Goal: Task Accomplishment & Management: Use online tool/utility

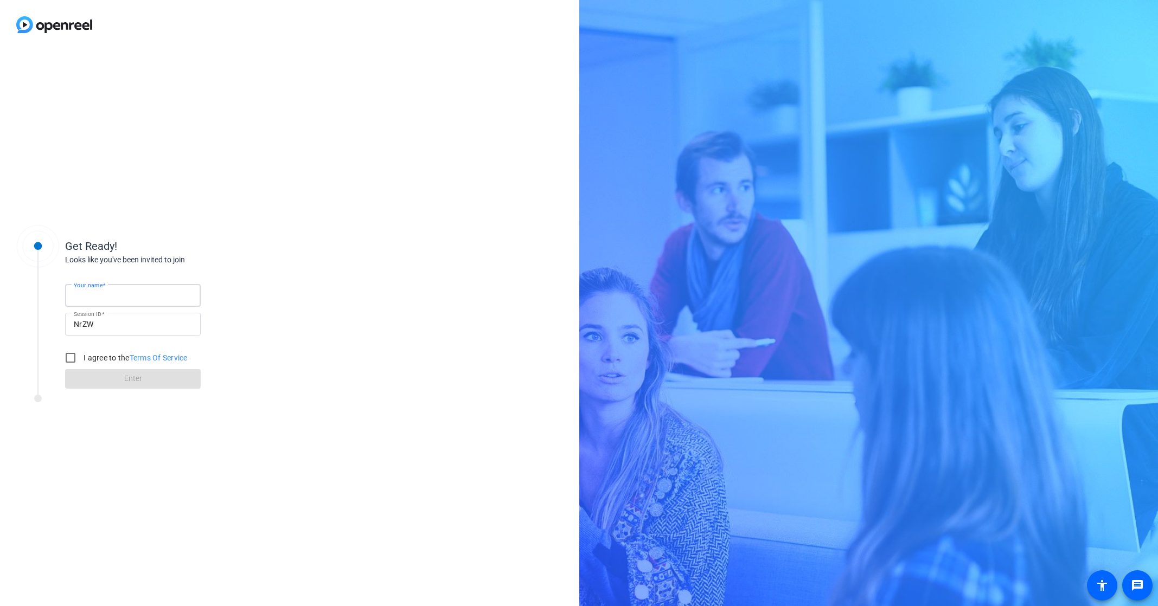
click at [105, 301] on input "Your name" at bounding box center [133, 295] width 118 height 13
type input "Benni"
drag, startPoint x: 72, startPoint y: 355, endPoint x: 90, endPoint y: 367, distance: 21.8
click at [71, 355] on input "I agree to the Terms Of Service" at bounding box center [71, 358] width 22 height 22
checkbox input "true"
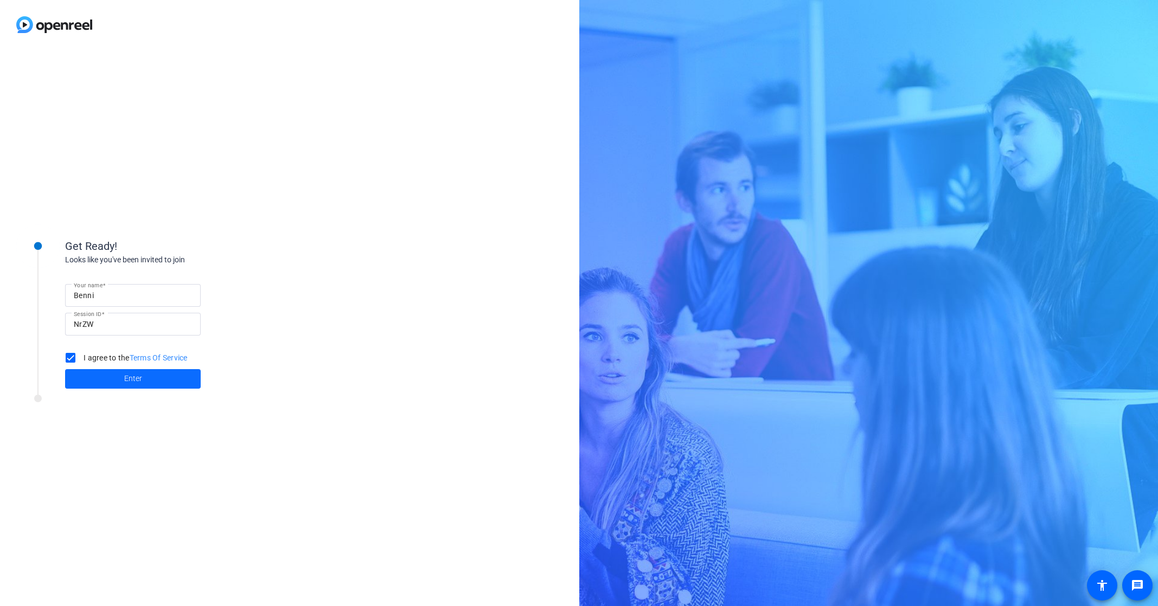
click at [106, 382] on span at bounding box center [133, 379] width 136 height 26
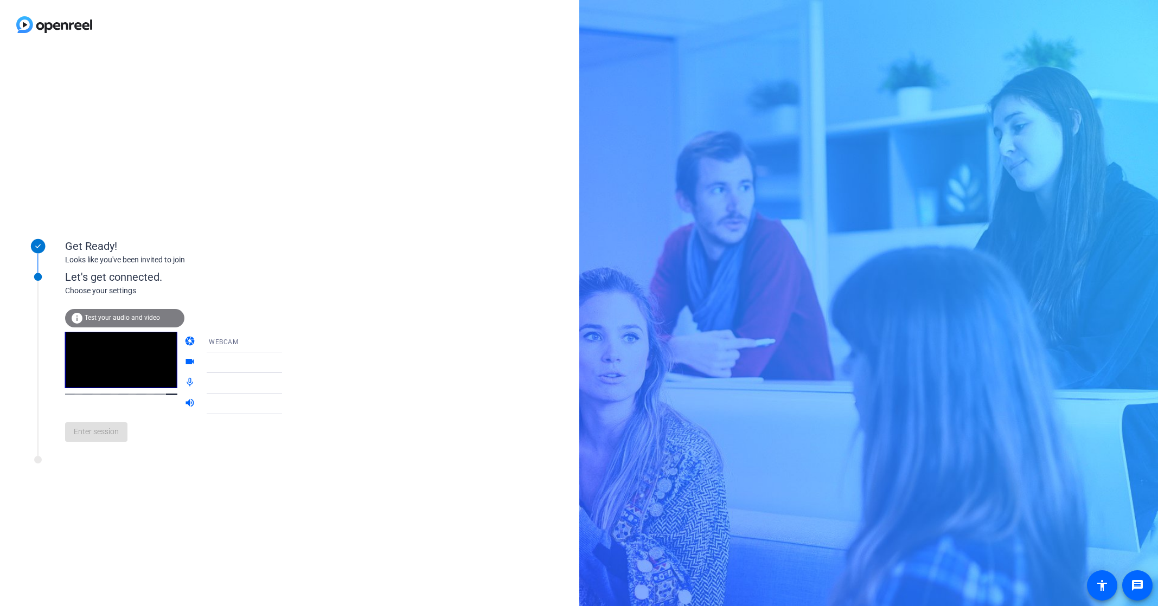
click at [107, 431] on div "Enter session" at bounding box center [184, 432] width 239 height 36
click at [130, 360] on video at bounding box center [121, 360] width 112 height 56
click at [241, 350] on div "WEBCAM" at bounding box center [252, 342] width 86 height 21
click at [249, 365] on mat-option "WEBCAM" at bounding box center [235, 364] width 93 height 22
click at [282, 365] on div "Get Ready! Looks like you've been invited to join Let's get connected. Choose y…" at bounding box center [289, 327] width 579 height 557
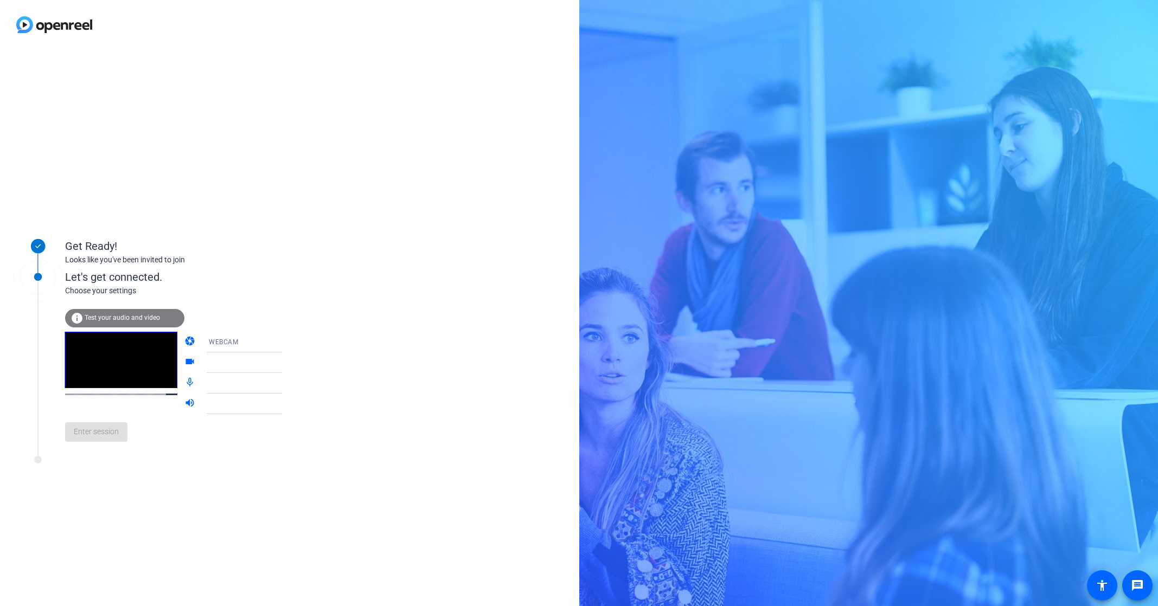
click at [258, 366] on div at bounding box center [249, 362] width 81 height 13
click at [286, 366] on icon at bounding box center [292, 362] width 13 height 13
click at [286, 357] on icon at bounding box center [292, 362] width 13 height 13
click at [107, 438] on div "Enter session" at bounding box center [184, 432] width 239 height 36
click at [103, 320] on span "Test your audio and video" at bounding box center [122, 318] width 75 height 8
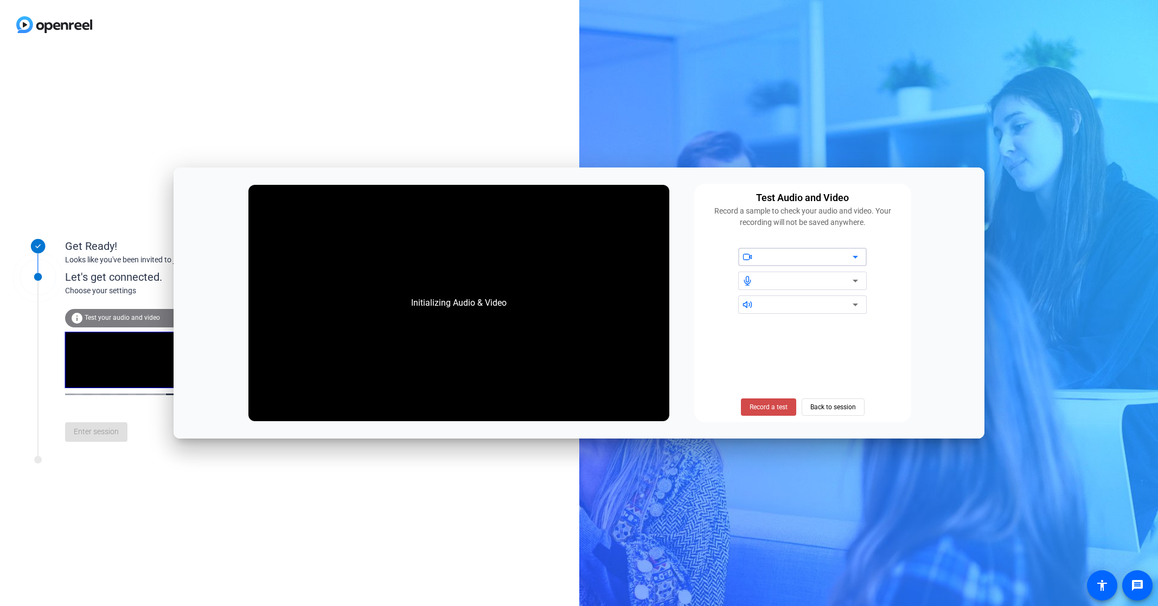
click at [763, 404] on span "Record a test" at bounding box center [769, 408] width 38 height 10
click at [774, 405] on span "Stop Testing (6s)" at bounding box center [768, 408] width 49 height 10
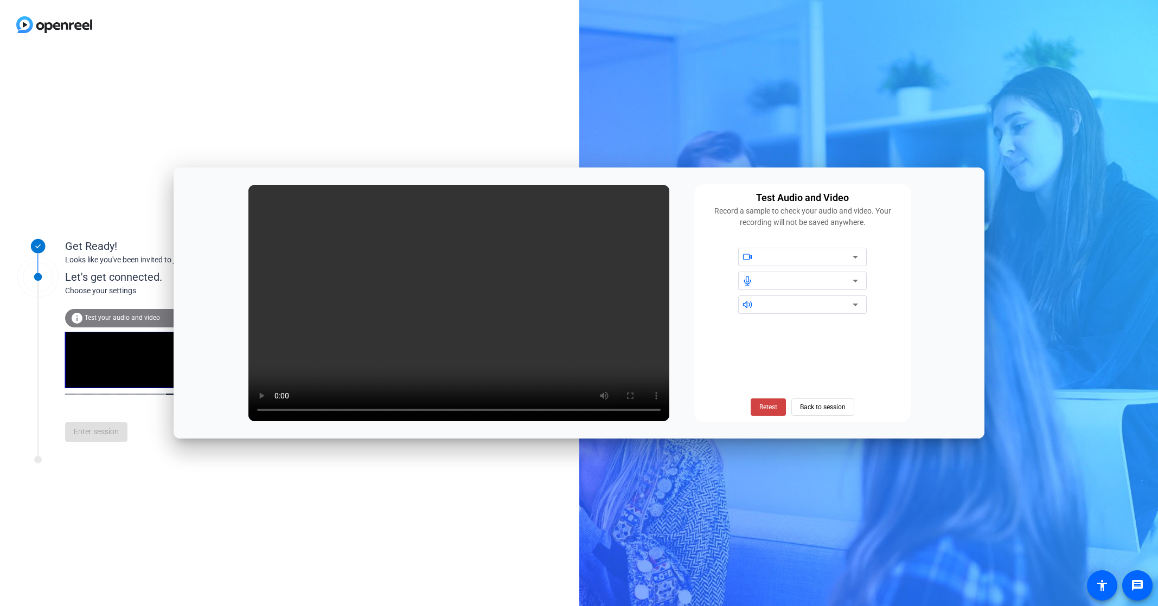
click at [840, 265] on div at bounding box center [810, 257] width 98 height 18
click at [855, 264] on div at bounding box center [810, 257] width 98 height 18
click at [856, 255] on icon at bounding box center [855, 257] width 13 height 13
click at [814, 405] on span "Back to session" at bounding box center [823, 407] width 46 height 21
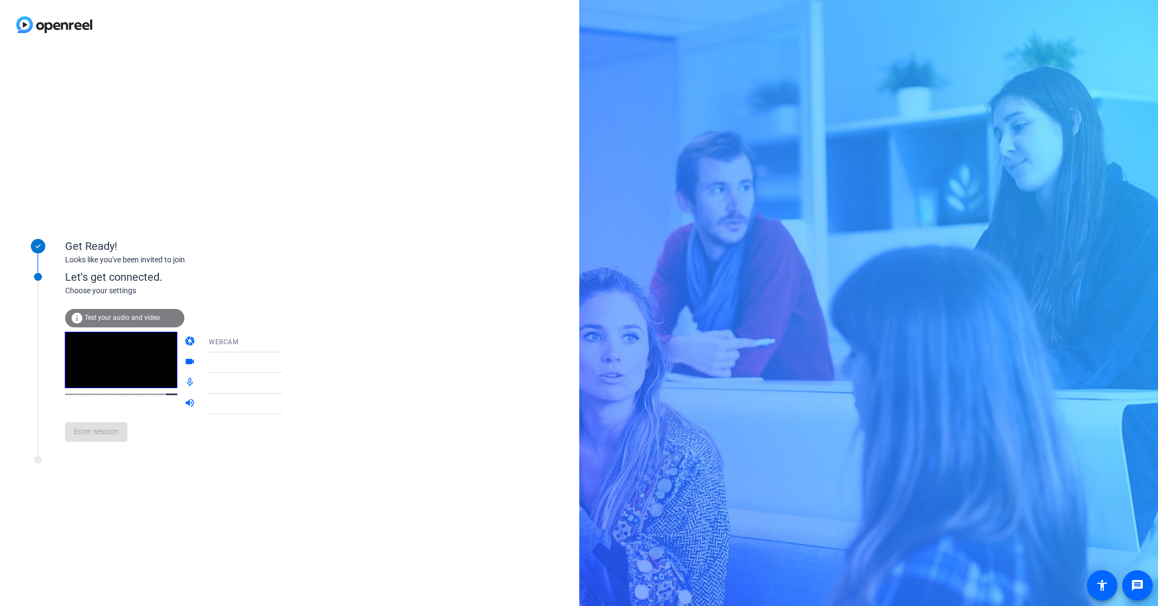
drag, startPoint x: 220, startPoint y: 472, endPoint x: 107, endPoint y: 461, distance: 112.9
click at [191, 469] on div "Get Ready! Looks like you've been invited to join Let's get connected. Choose y…" at bounding box center [289, 327] width 579 height 557
click at [234, 343] on div "WEBCAM" at bounding box center [249, 342] width 81 height 14
click at [373, 332] on div at bounding box center [579, 303] width 1158 height 606
click at [91, 421] on span at bounding box center [96, 432] width 62 height 26
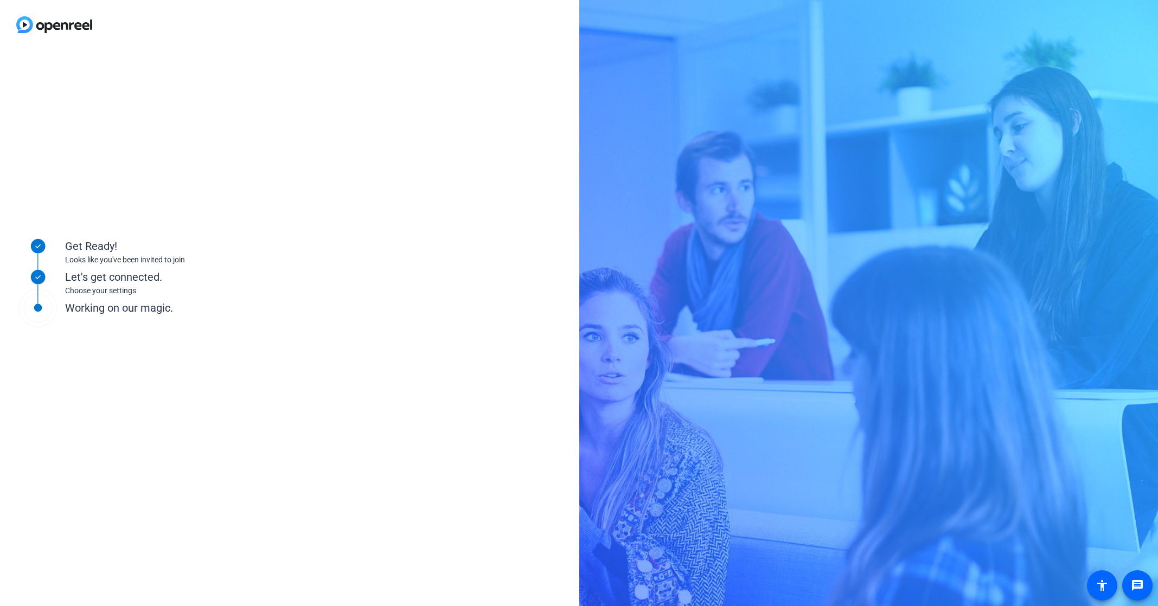
click at [354, 371] on div "Get Ready! Looks like you've been invited to join Let's get connected. Choose y…" at bounding box center [289, 327] width 579 height 557
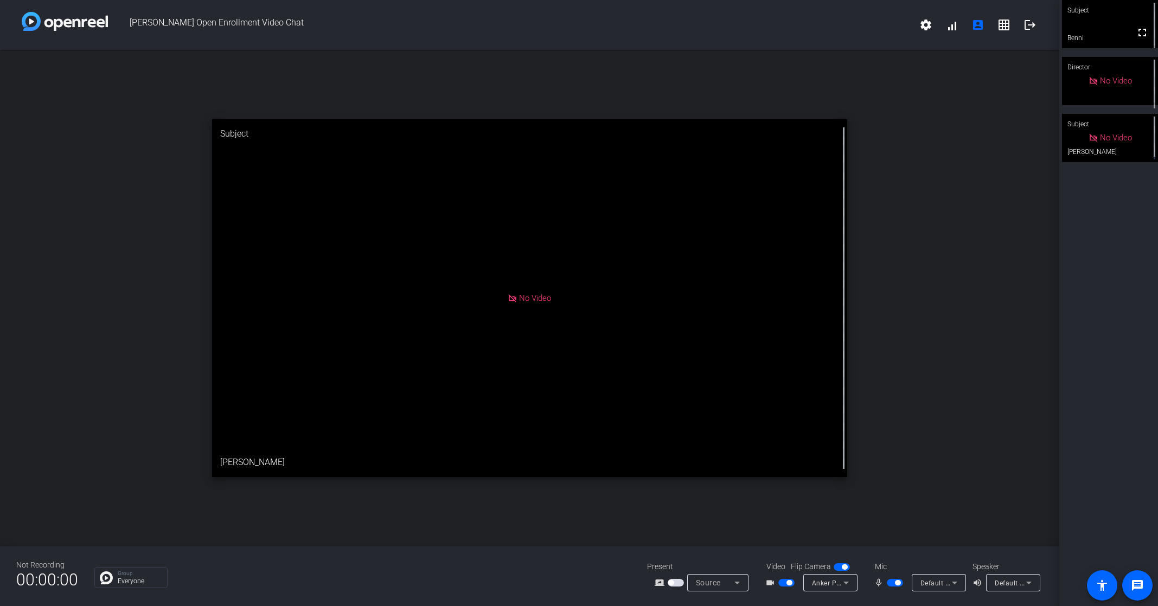
click at [528, 299] on span "No Video" at bounding box center [535, 298] width 32 height 10
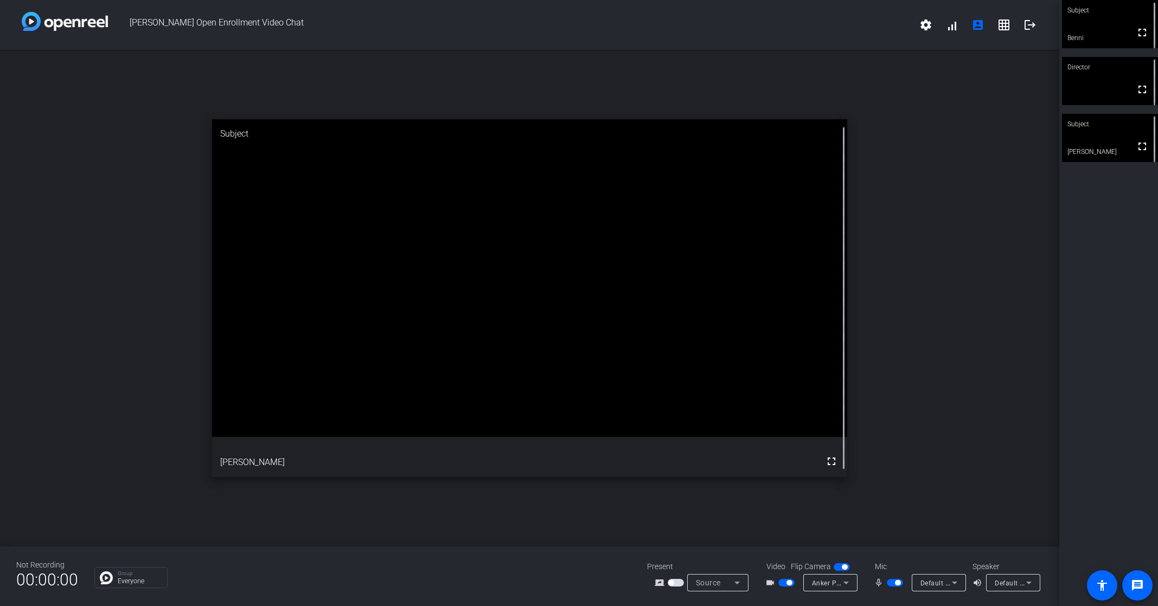
click at [1023, 584] on icon at bounding box center [1029, 583] width 13 height 13
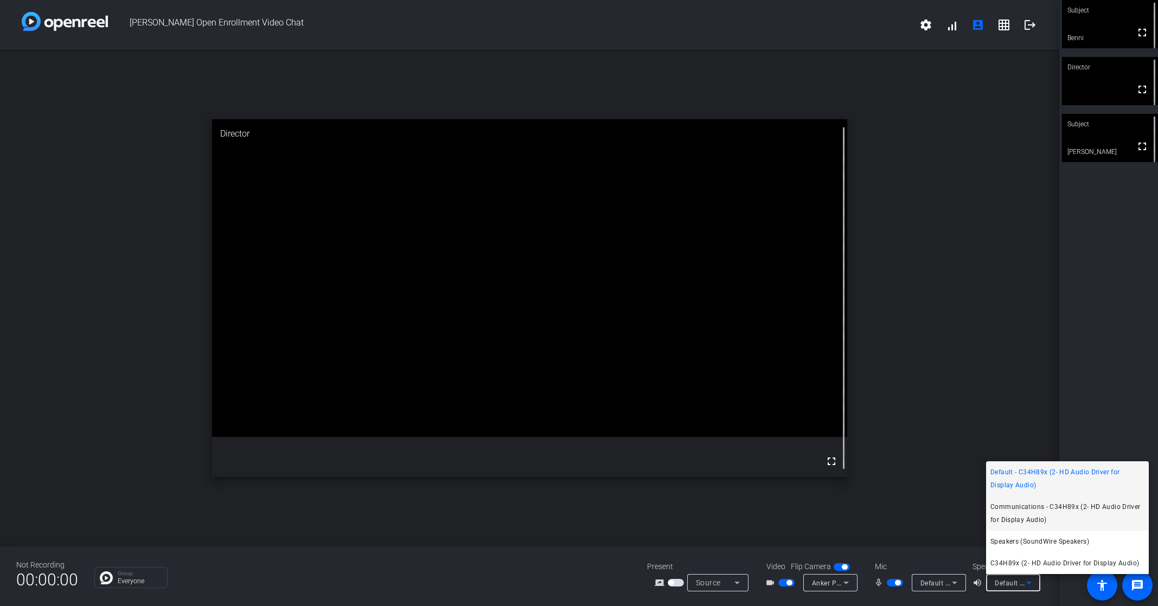
click at [1053, 511] on span "Communications - C34H89x (2- HD Audio Driver for Display Audio)" at bounding box center [1068, 514] width 154 height 26
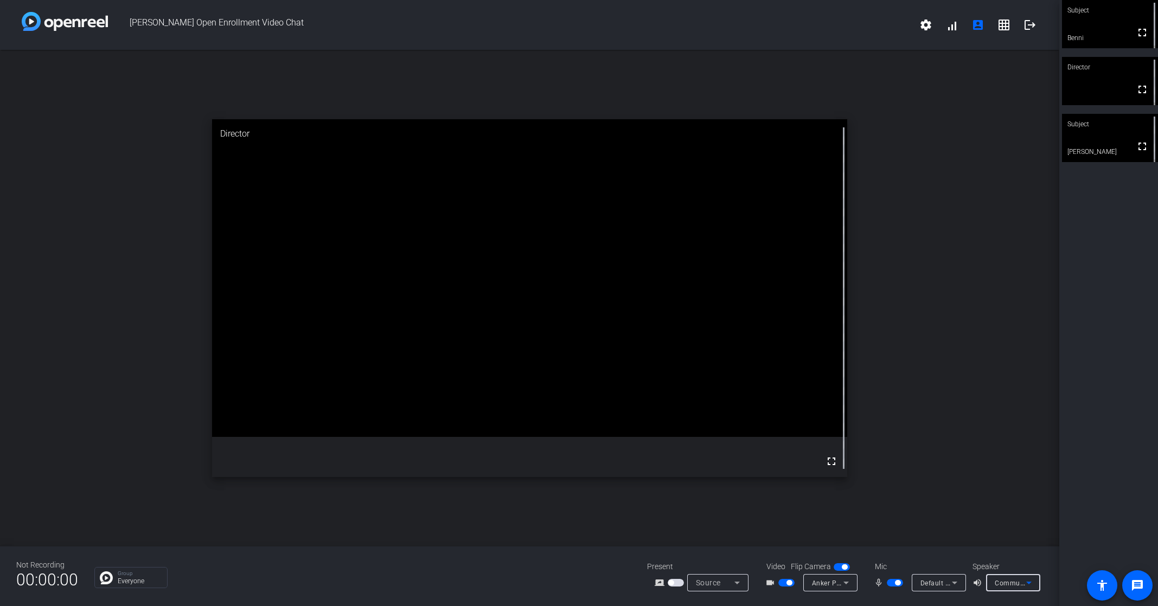
click at [1033, 583] on icon at bounding box center [1029, 583] width 13 height 13
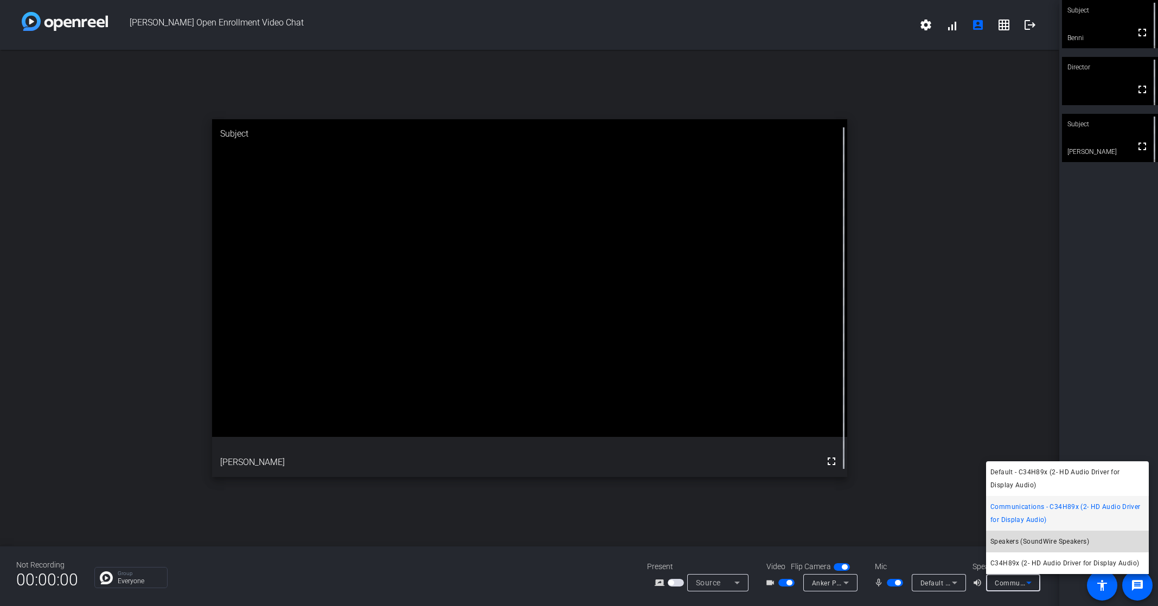
click at [1046, 536] on span "Speakers (SoundWire Speakers)" at bounding box center [1040, 541] width 99 height 13
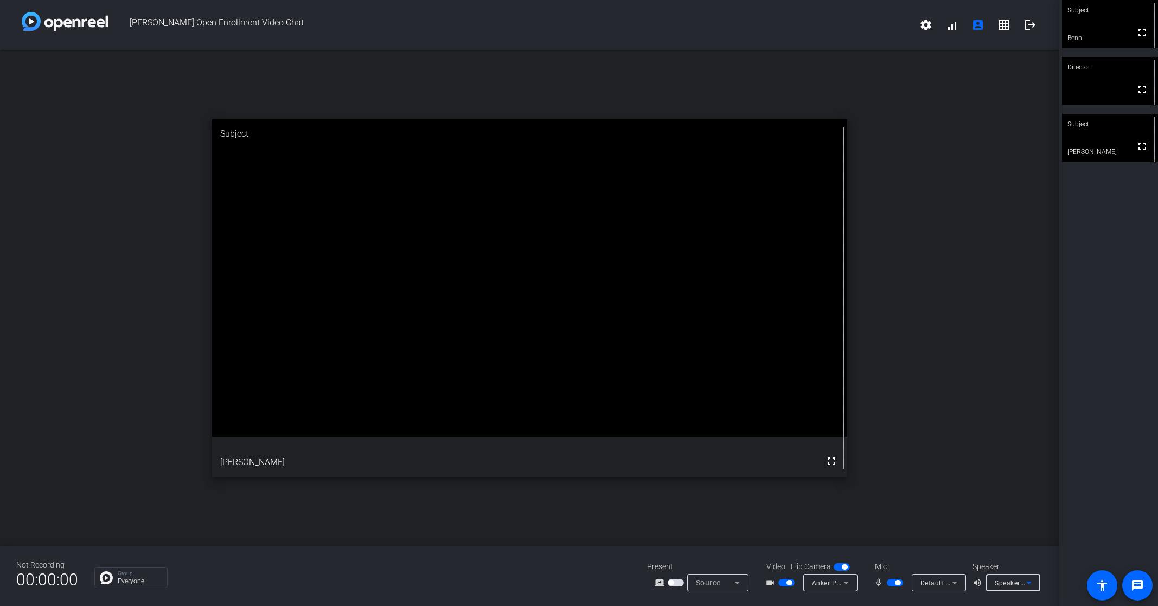
click at [1026, 578] on icon at bounding box center [1029, 583] width 13 height 13
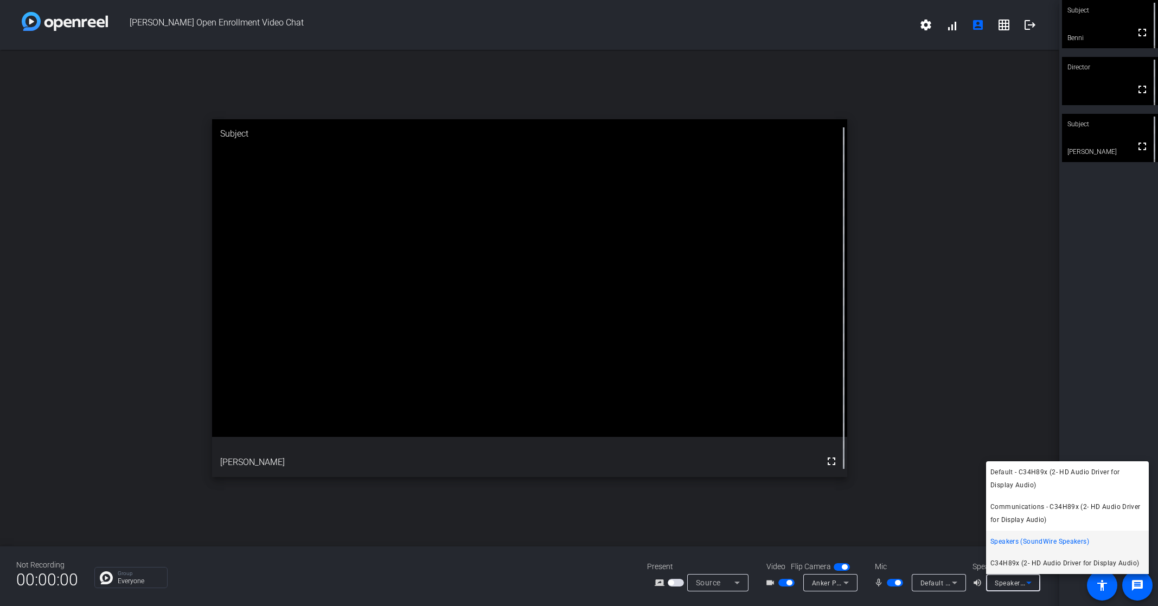
click at [1032, 561] on span "C34H89x (2- HD Audio Driver for Display Audio)" at bounding box center [1065, 563] width 149 height 13
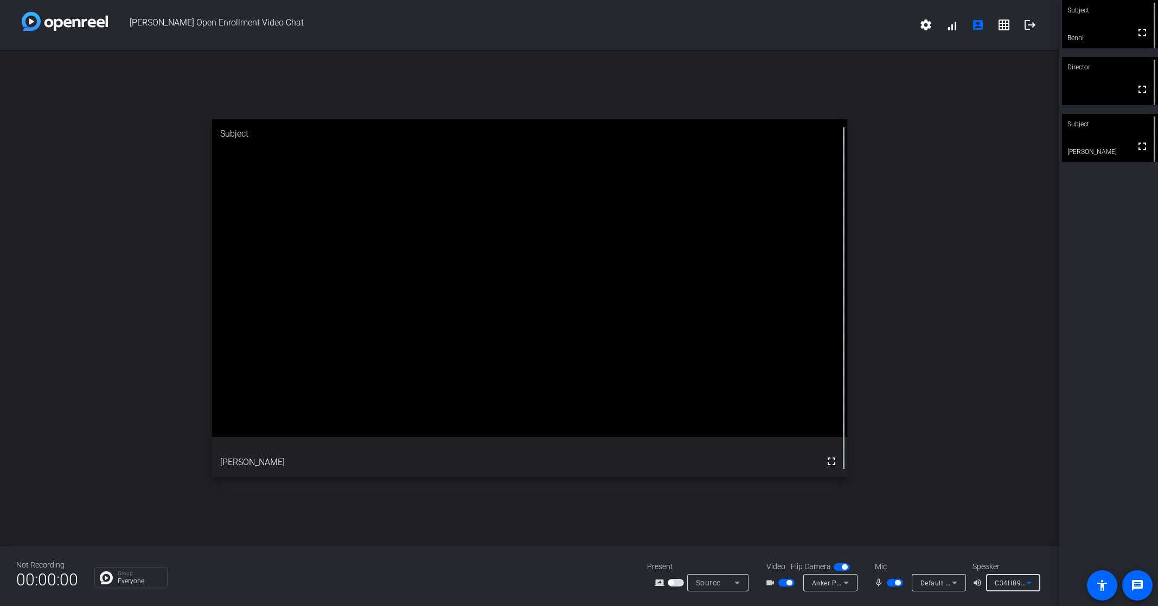
click at [738, 582] on icon at bounding box center [737, 583] width 13 height 13
click at [927, 528] on div at bounding box center [579, 303] width 1158 height 606
click at [1005, 576] on div "C34H89x (2- HD Audio Driver for Display Audio)" at bounding box center [1013, 582] width 37 height 17
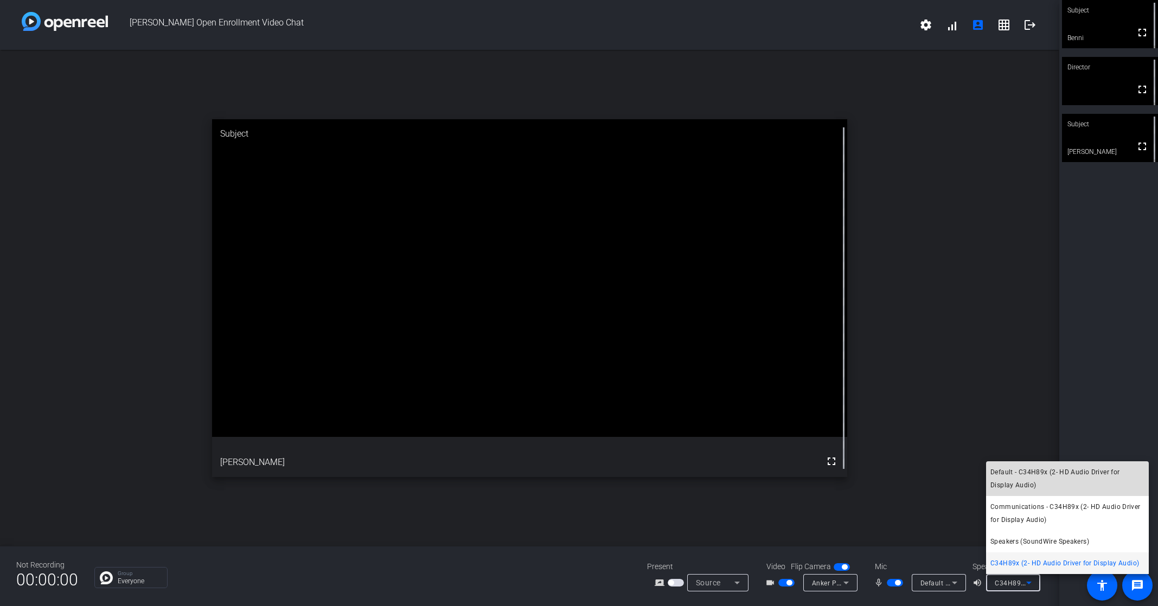
click at [1037, 482] on span "Default - C34H89x (2- HD Audio Driver for Display Audio)" at bounding box center [1068, 479] width 154 height 26
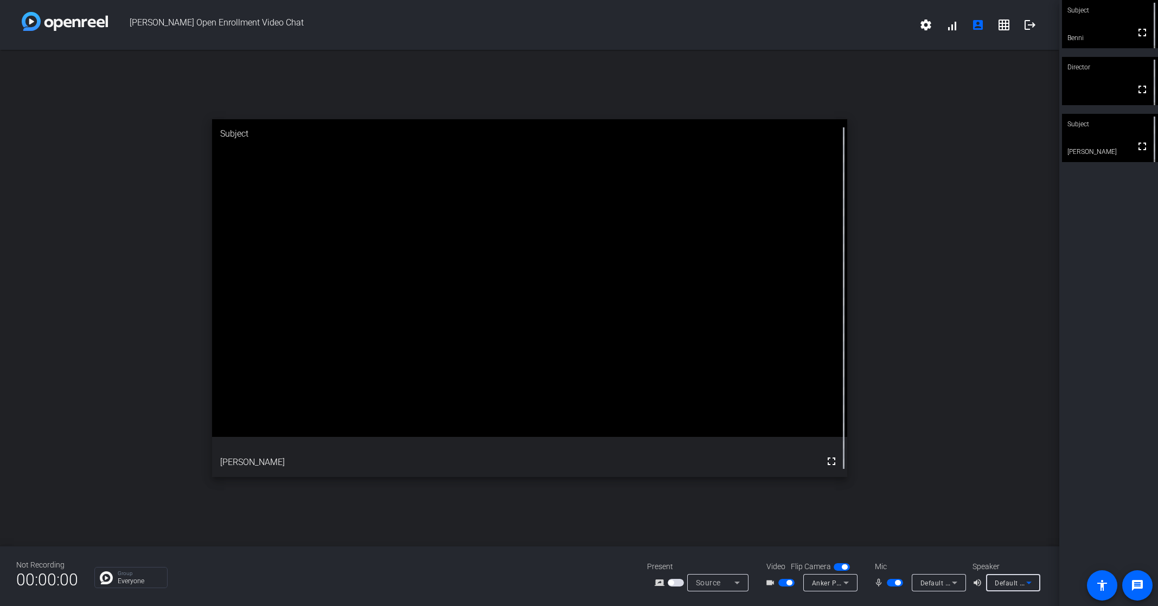
click at [1011, 582] on span "Default - C34H89x (2- HD Audio Driver for Display Audio)" at bounding box center [1085, 583] width 181 height 9
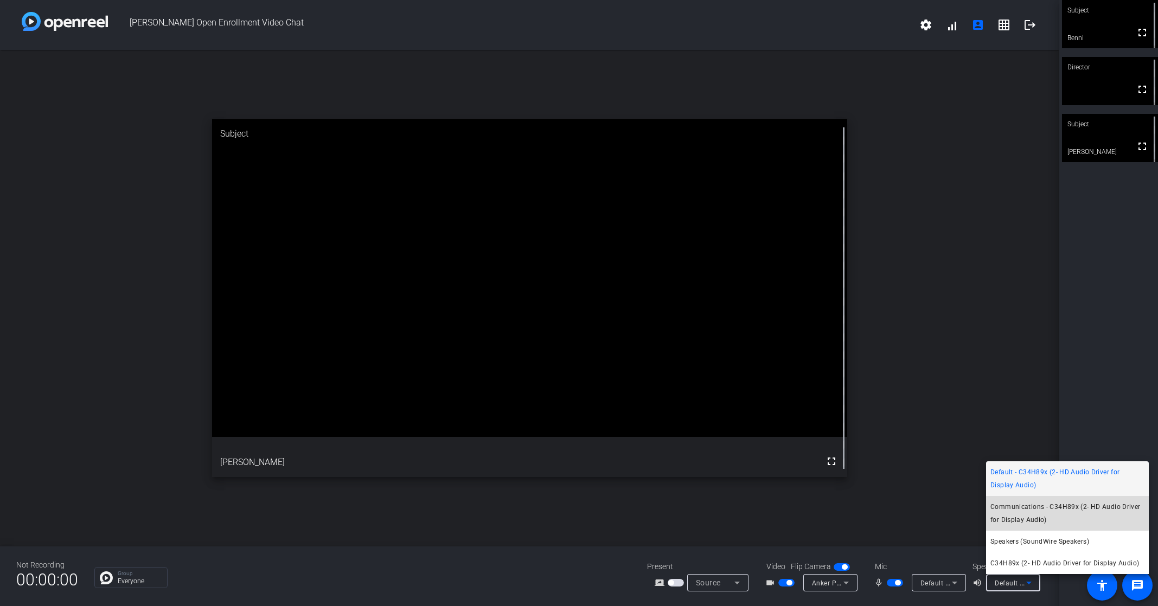
click at [1025, 504] on span "Communications - C34H89x (2- HD Audio Driver for Display Audio)" at bounding box center [1068, 514] width 154 height 26
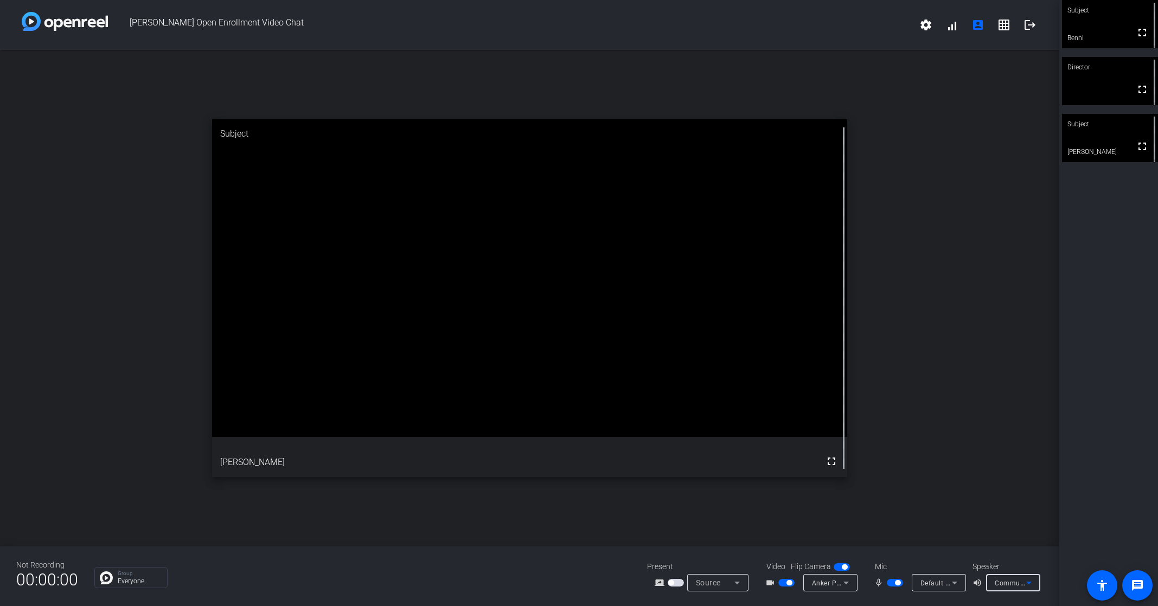
click at [1010, 579] on div "Communications - C34H89x (2- HD Audio Driver for Display Audio)" at bounding box center [1010, 584] width 31 height 14
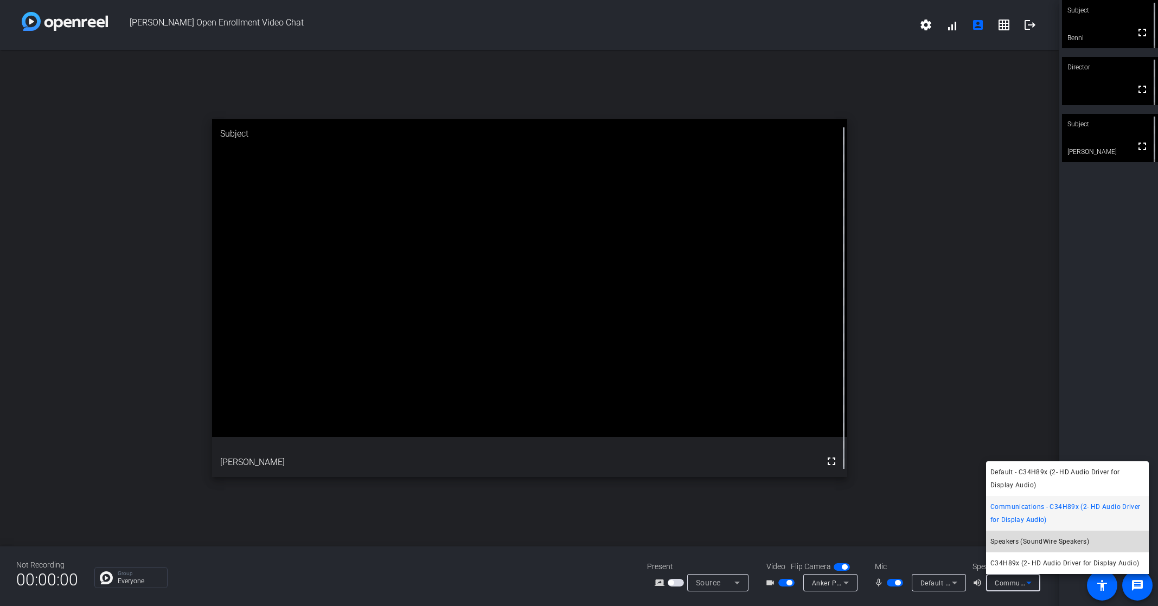
click at [1015, 542] on span "Speakers (SoundWire Speakers)" at bounding box center [1040, 541] width 99 height 13
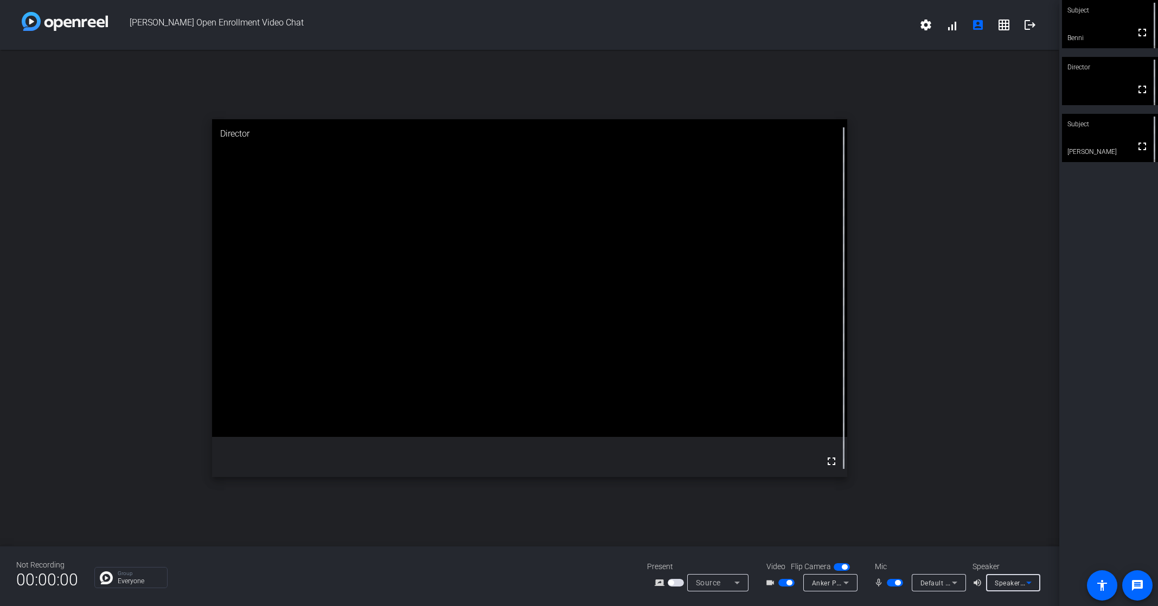
click at [1013, 581] on span "Speakers (SoundWire Speakers)" at bounding box center [1045, 583] width 101 height 9
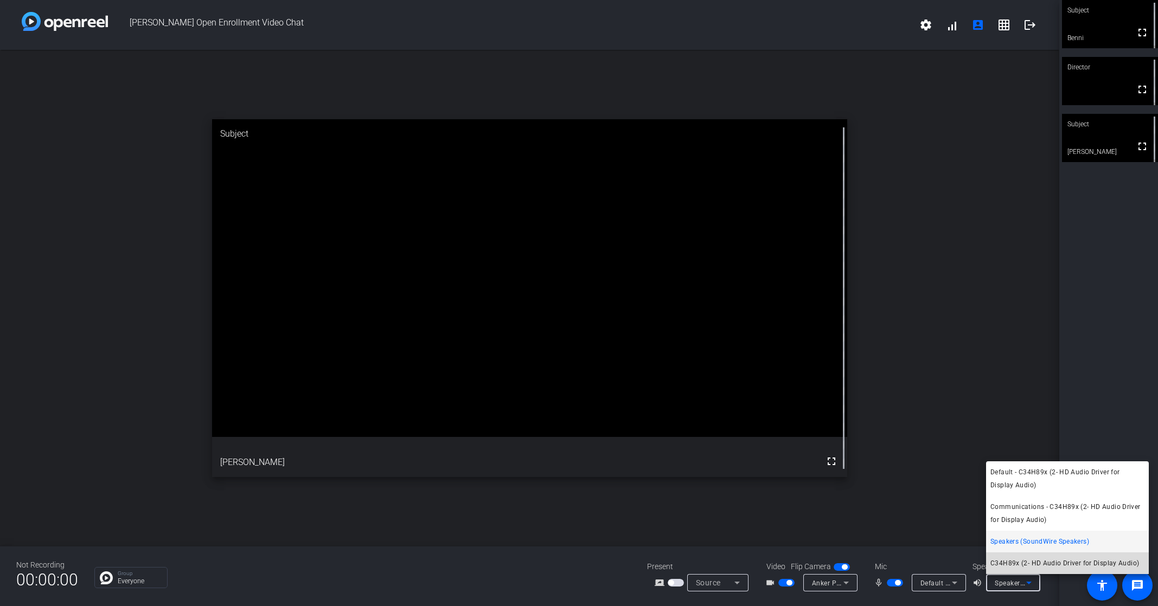
click at [1019, 567] on span "C34H89x (2- HD Audio Driver for Display Audio)" at bounding box center [1065, 563] width 149 height 13
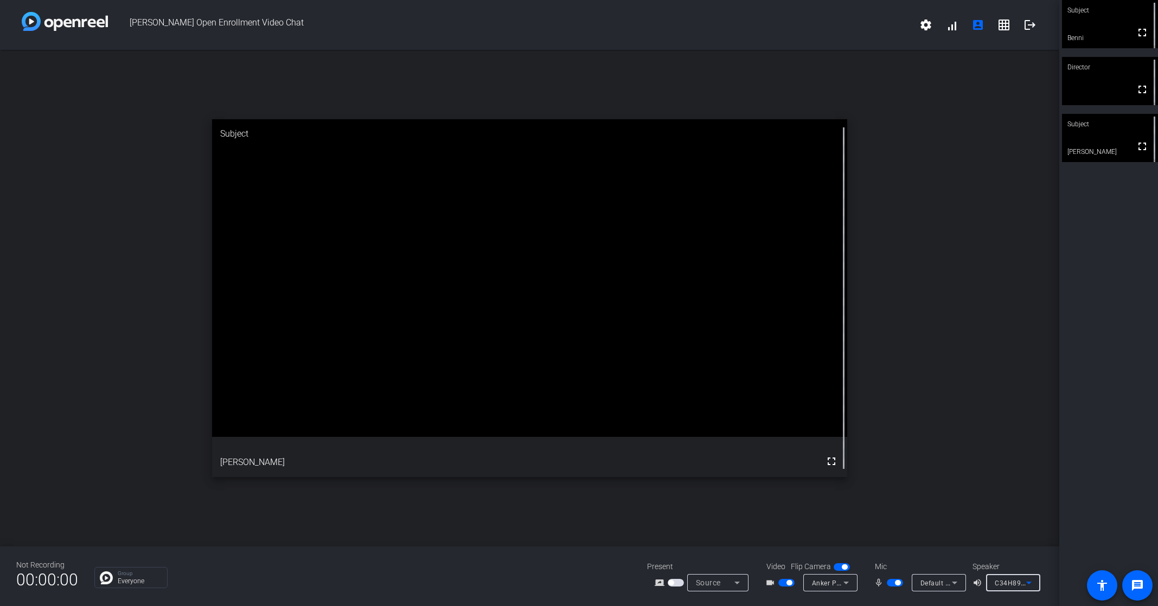
click at [1014, 585] on span "C34H89x (2- HD Audio Driver for Display Audio)" at bounding box center [1071, 583] width 152 height 9
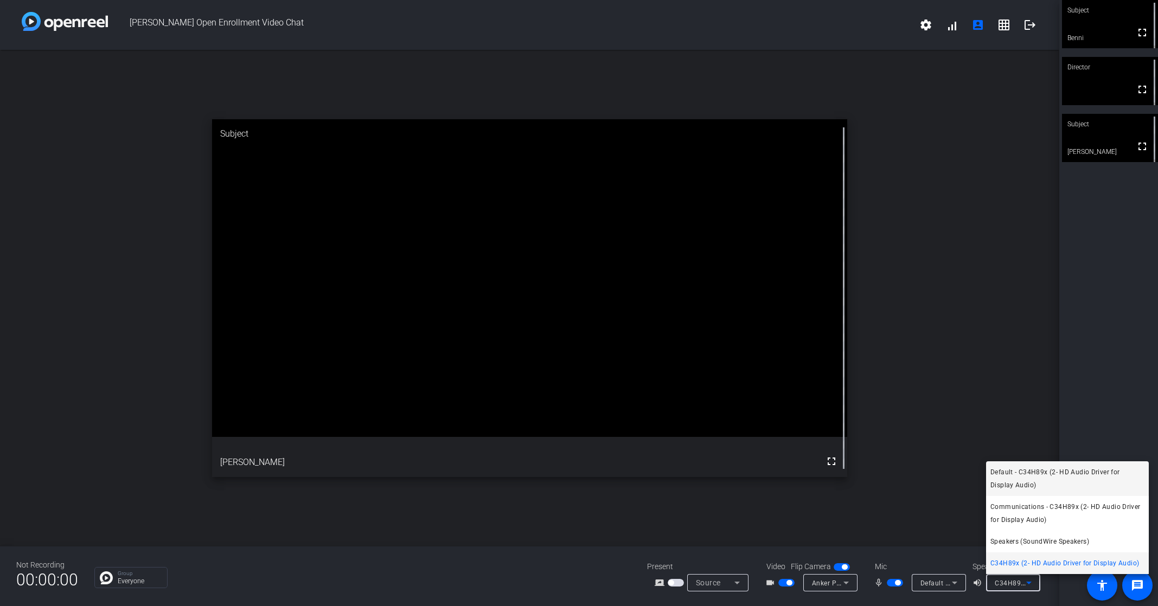
click at [1031, 476] on span "Default - C34H89x (2- HD Audio Driver for Display Audio)" at bounding box center [1068, 479] width 154 height 26
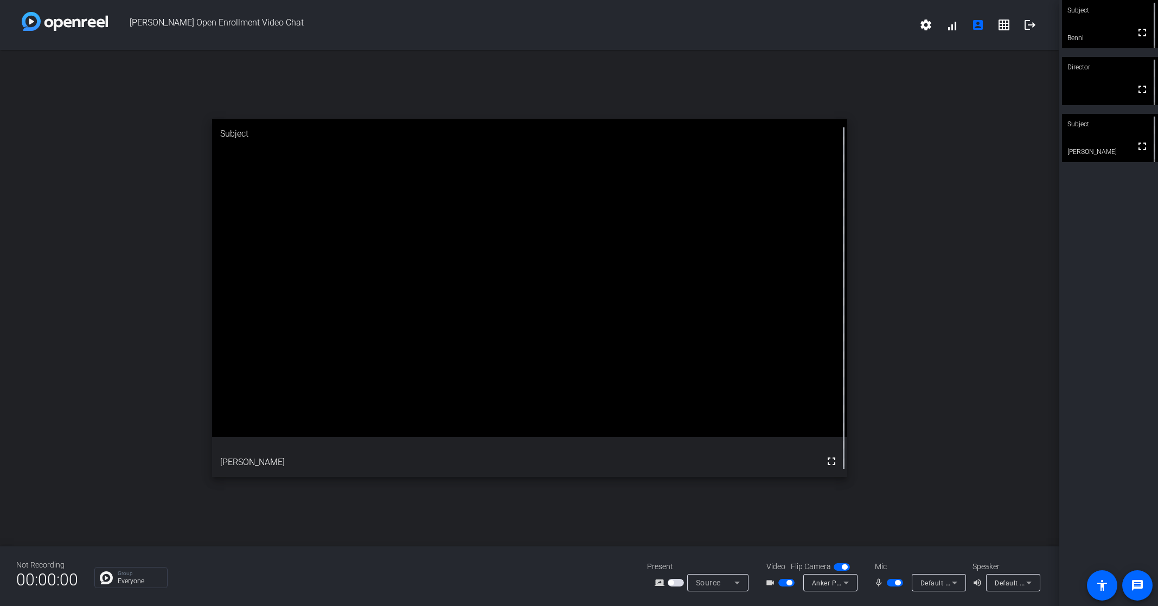
click at [940, 501] on div "open_in_new Subject fullscreen [PERSON_NAME]" at bounding box center [529, 298] width 1059 height 497
click at [1013, 576] on div "Default - C34H89x (2- HD Audio Driver for Display Audio)" at bounding box center [1013, 582] width 37 height 17
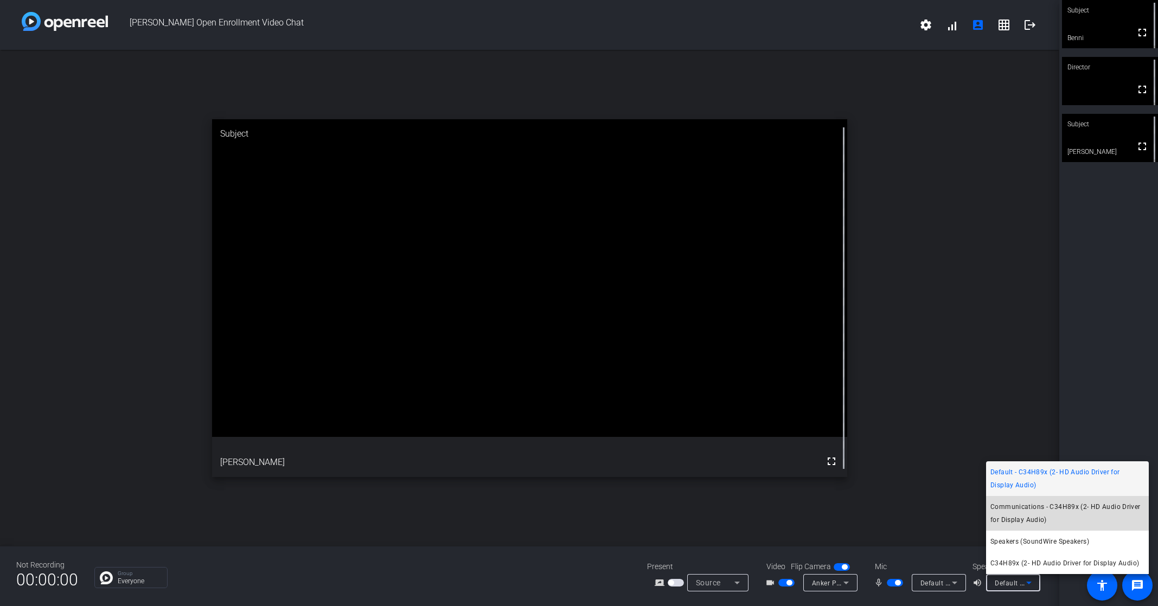
click at [1045, 512] on span "Communications - C34H89x (2- HD Audio Driver for Display Audio)" at bounding box center [1068, 514] width 154 height 26
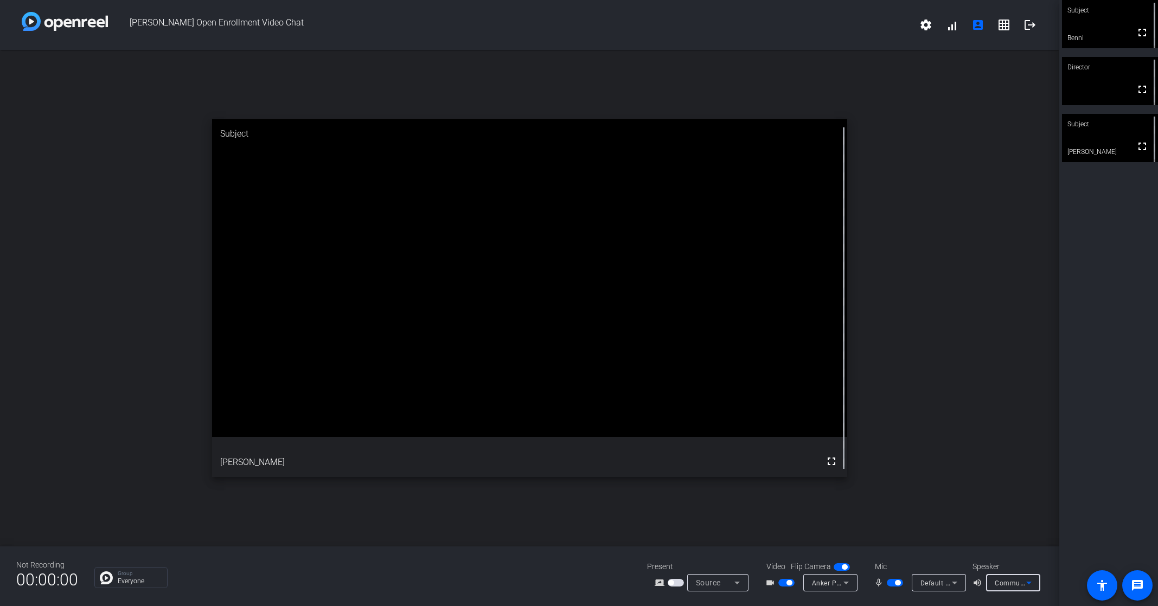
click at [1033, 585] on icon at bounding box center [1029, 583] width 13 height 13
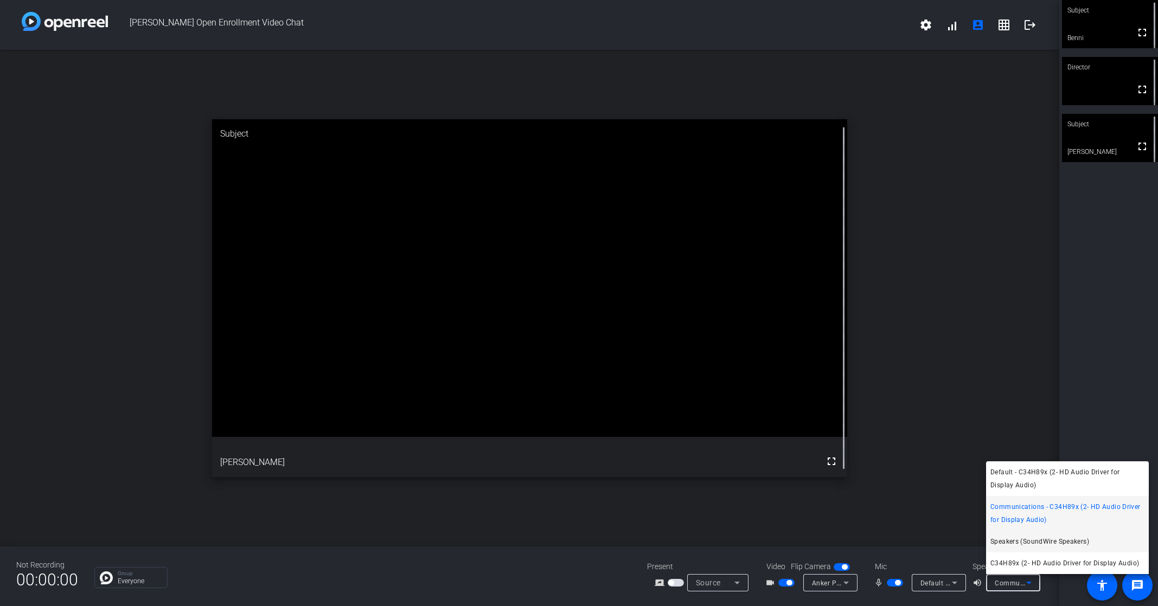
click at [1023, 540] on span "Speakers (SoundWire Speakers)" at bounding box center [1040, 541] width 99 height 13
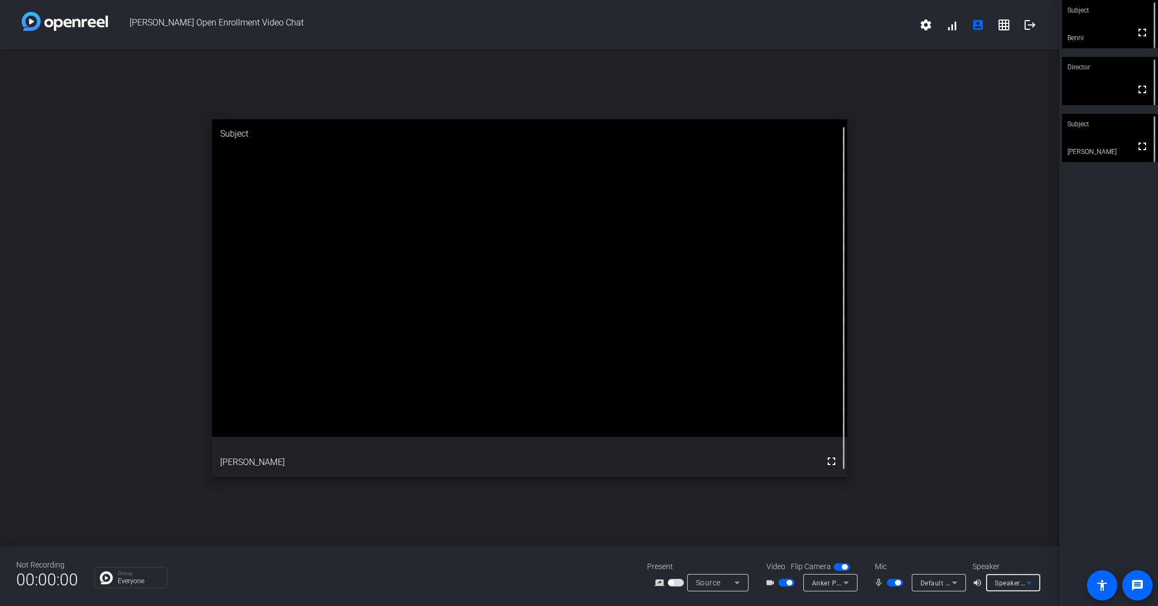
click at [997, 589] on div "Speakers (SoundWire Speakers)" at bounding box center [1010, 584] width 31 height 14
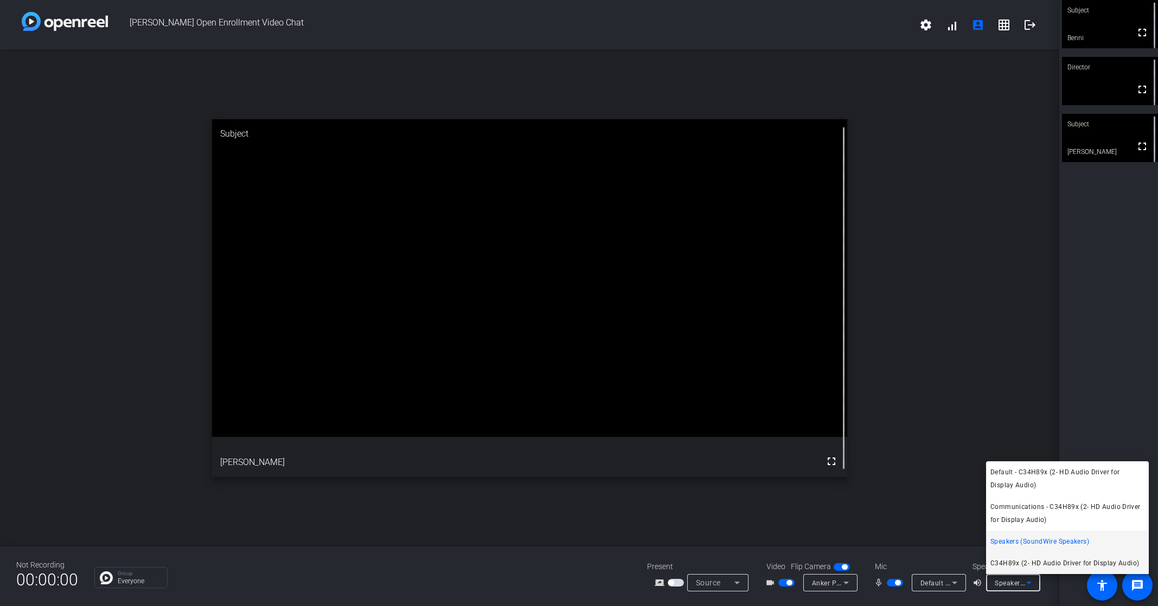
click at [1014, 565] on span "C34H89x (2- HD Audio Driver for Display Audio)" at bounding box center [1065, 563] width 149 height 13
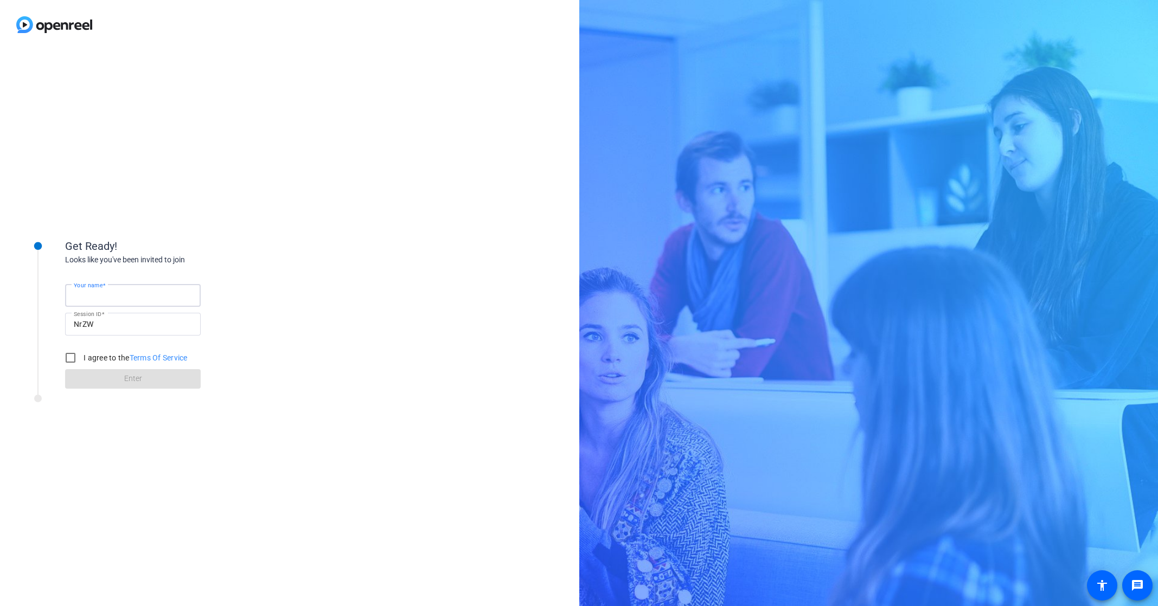
click at [142, 298] on input "Your name" at bounding box center [133, 295] width 118 height 13
type input "Ben Harper"
drag, startPoint x: 78, startPoint y: 354, endPoint x: 93, endPoint y: 368, distance: 20.7
click at [76, 353] on input "I agree to the Terms Of Service" at bounding box center [71, 358] width 22 height 22
checkbox input "true"
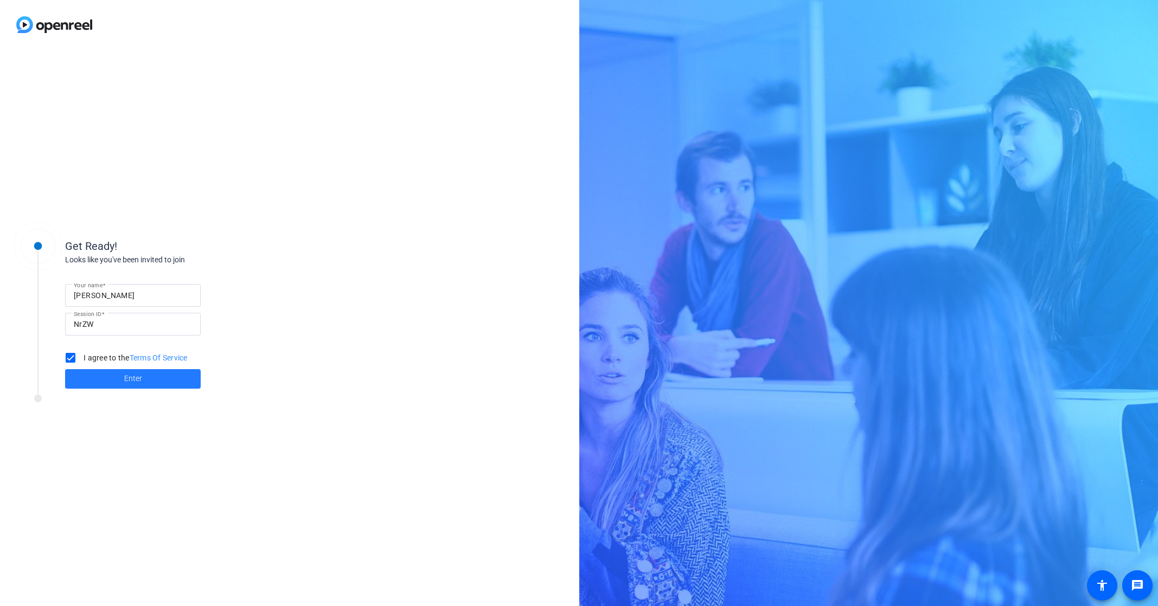
click at [95, 371] on span at bounding box center [133, 379] width 136 height 26
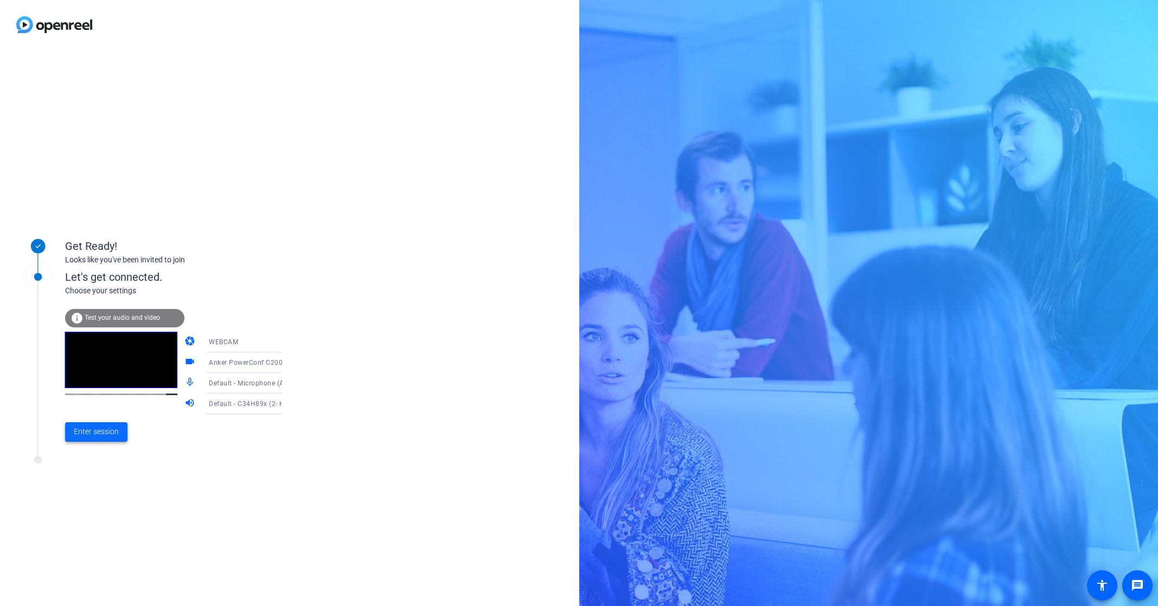
click at [116, 419] on span at bounding box center [96, 432] width 62 height 26
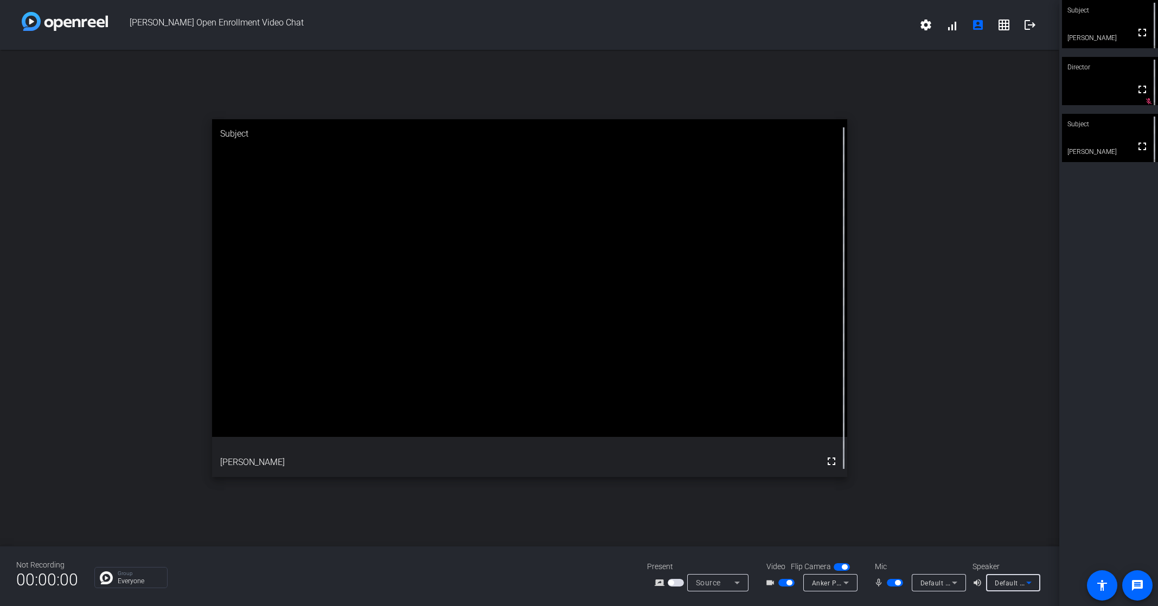
click at [1019, 580] on span "Default - C34H89x (2- HD Audio Driver for Display Audio)" at bounding box center [1085, 583] width 181 height 9
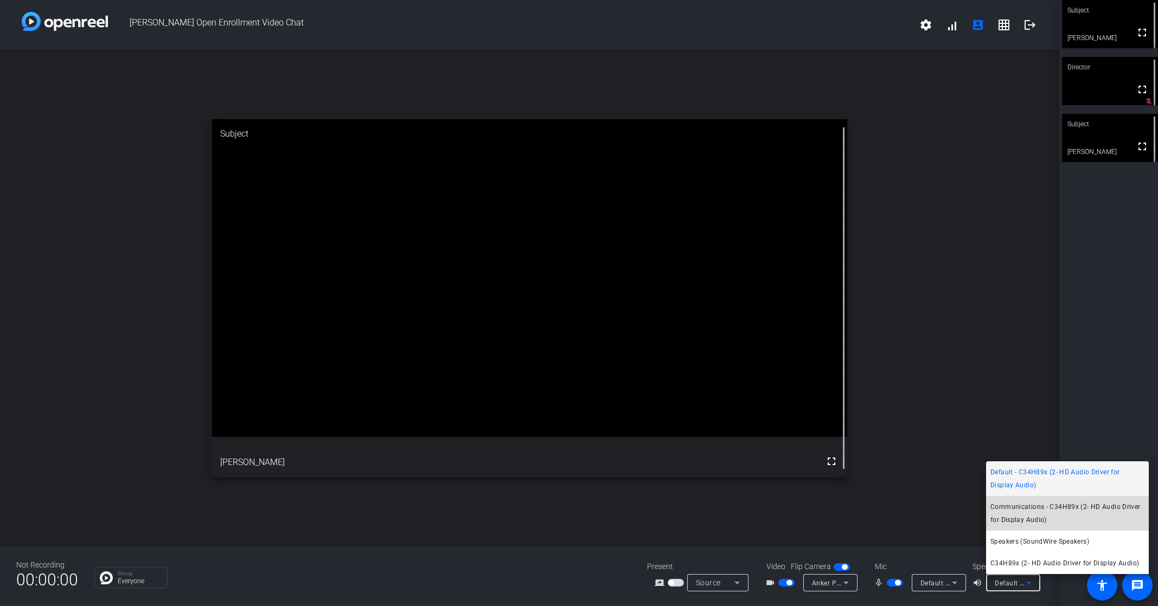
click at [1034, 511] on span "Communications - C34H89x (2- HD Audio Driver for Display Audio)" at bounding box center [1068, 514] width 154 height 26
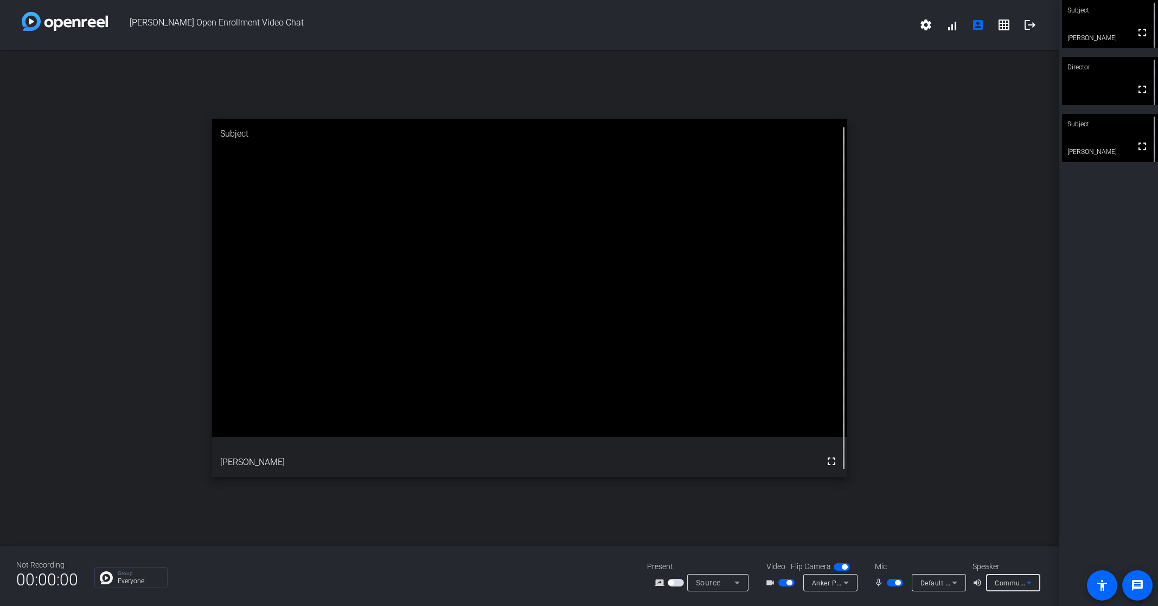
click at [1017, 587] on div "Communications - C34H89x (2- HD Audio Driver for Display Audio)" at bounding box center [1010, 584] width 31 height 14
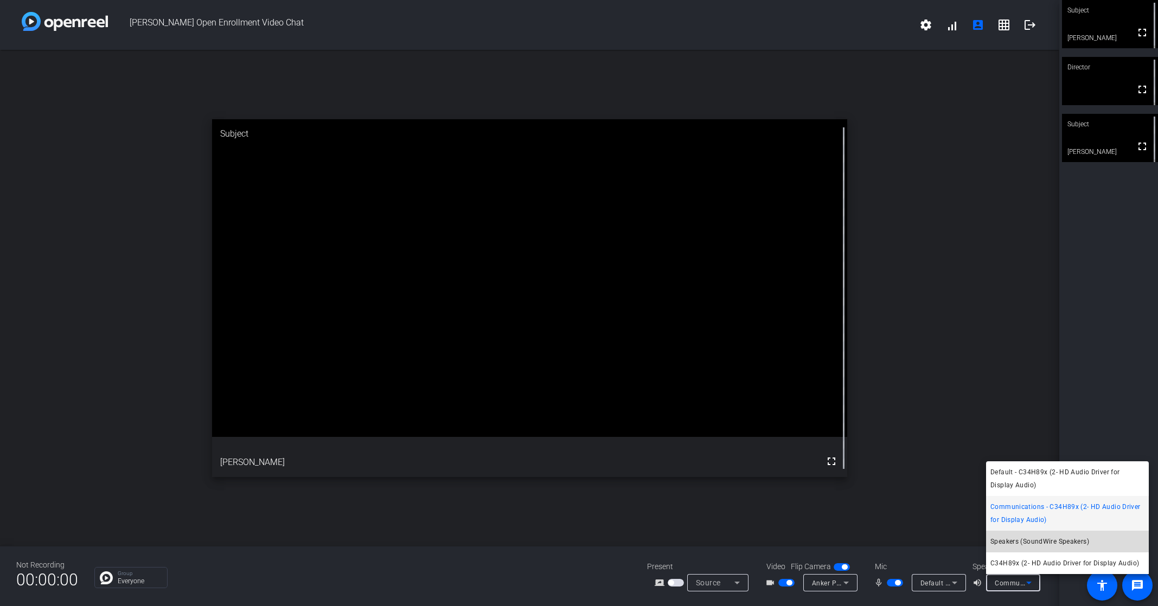
click at [1030, 542] on span "Speakers (SoundWire Speakers)" at bounding box center [1040, 541] width 99 height 13
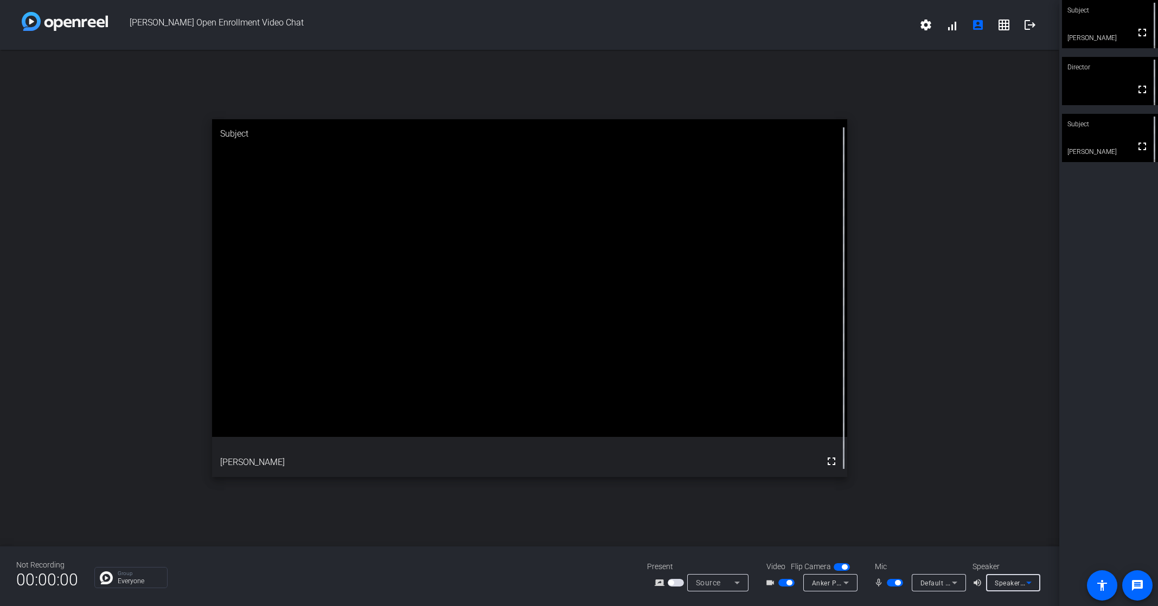
click at [1020, 582] on span "Speakers (SoundWire Speakers)" at bounding box center [1045, 583] width 101 height 9
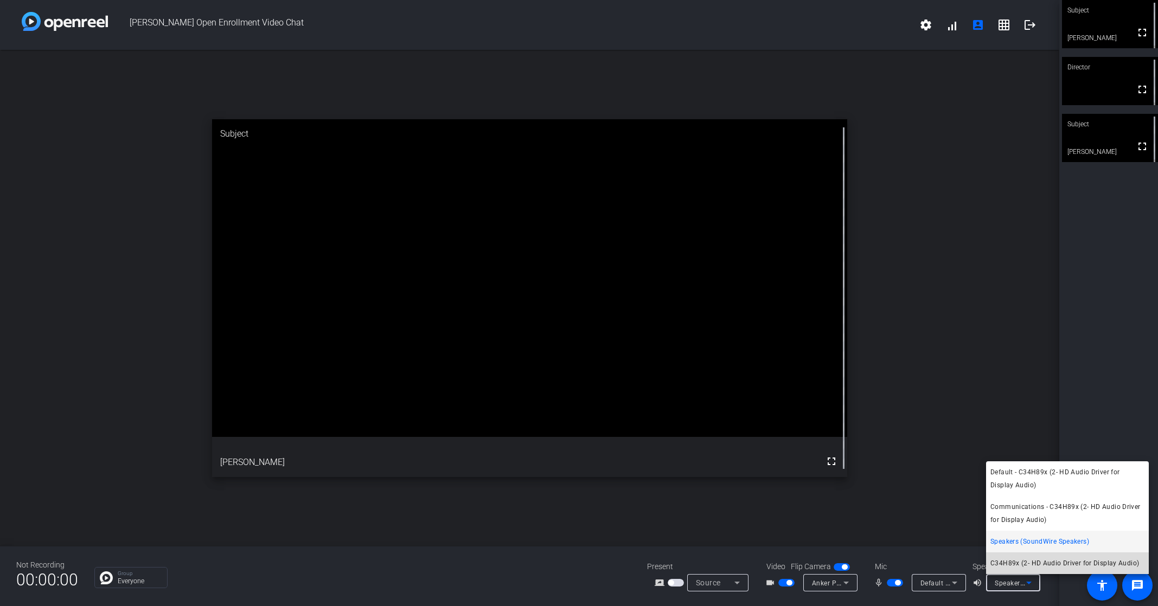
click at [1025, 565] on span "C34H89x (2- HD Audio Driver for Display Audio)" at bounding box center [1065, 563] width 149 height 13
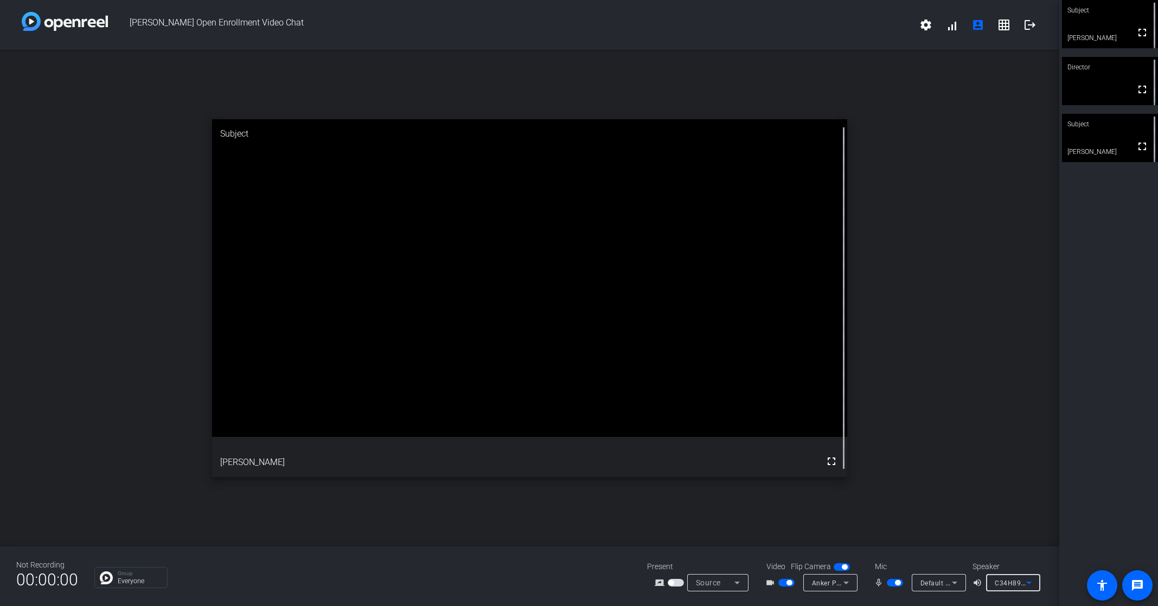
click at [850, 579] on icon at bounding box center [846, 583] width 13 height 13
drag, startPoint x: 962, startPoint y: 518, endPoint x: 934, endPoint y: 553, distance: 45.2
click at [962, 518] on div at bounding box center [579, 303] width 1158 height 606
click at [933, 582] on span "Default - Microphone (Anker PowerConf C200)" at bounding box center [994, 583] width 147 height 9
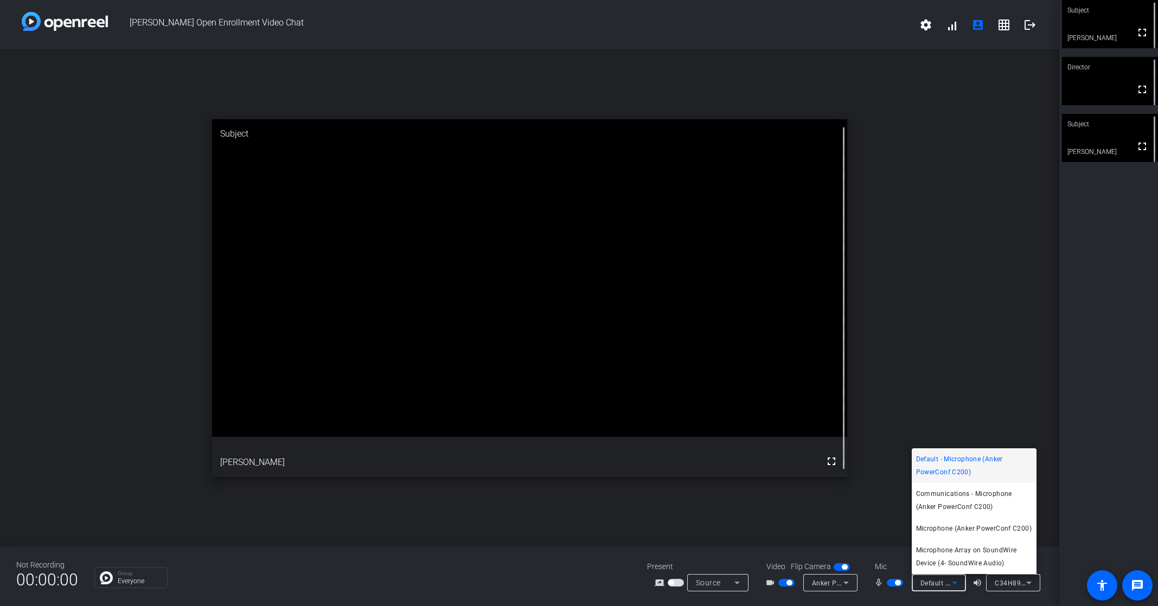
click at [976, 413] on div at bounding box center [579, 303] width 1158 height 606
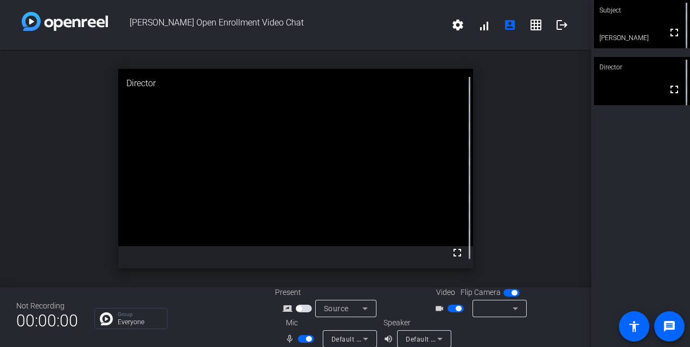
click at [345, 310] on span "Source" at bounding box center [336, 308] width 25 height 9
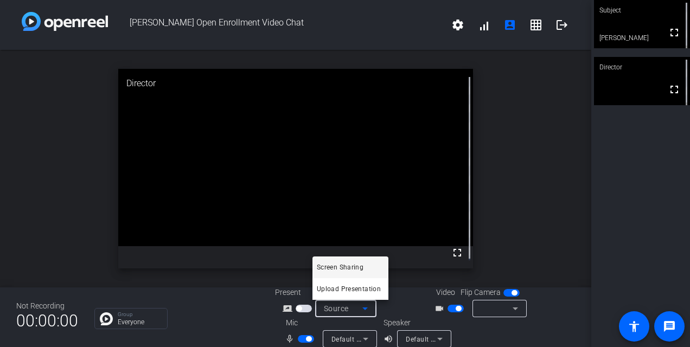
click at [486, 311] on div at bounding box center [345, 173] width 690 height 347
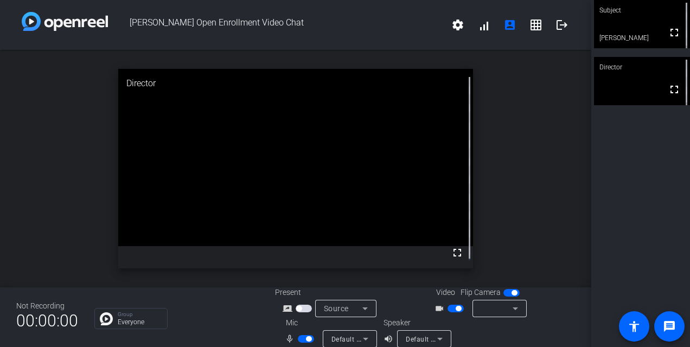
click at [519, 309] on div at bounding box center [499, 308] width 54 height 17
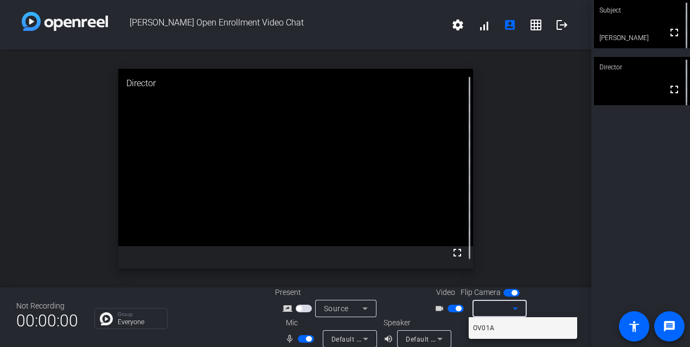
click at [497, 330] on mat-option "OV01A" at bounding box center [523, 328] width 108 height 22
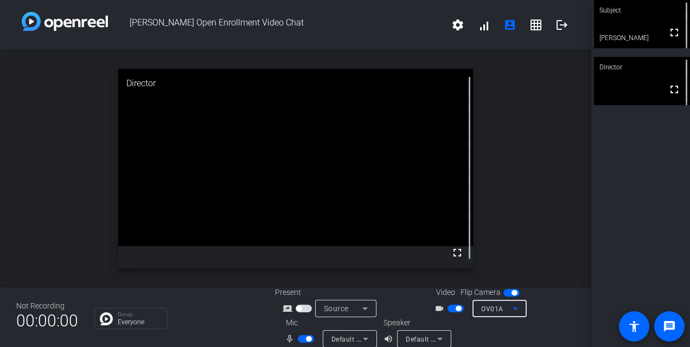
scroll to position [12, 0]
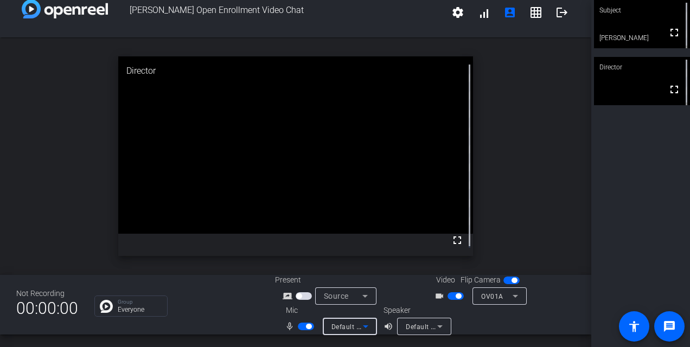
click at [360, 328] on icon at bounding box center [365, 326] width 13 height 13
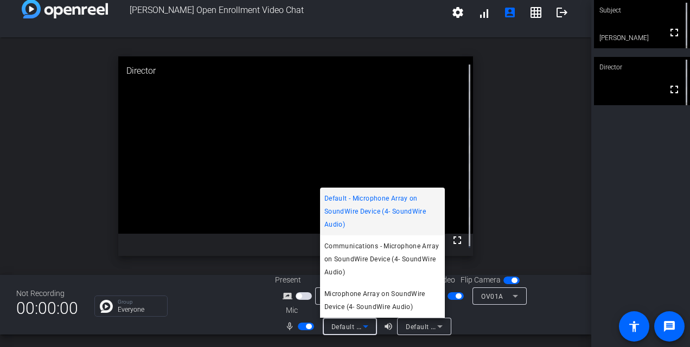
click at [410, 325] on div at bounding box center [345, 173] width 690 height 347
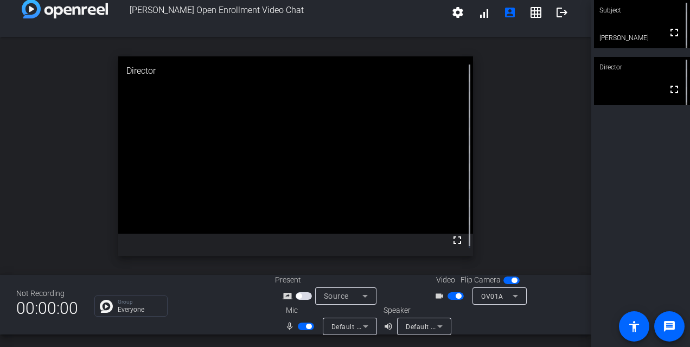
click at [448, 329] on div "Default - Speakers (SoundWire Speakers)" at bounding box center [424, 326] width 54 height 17
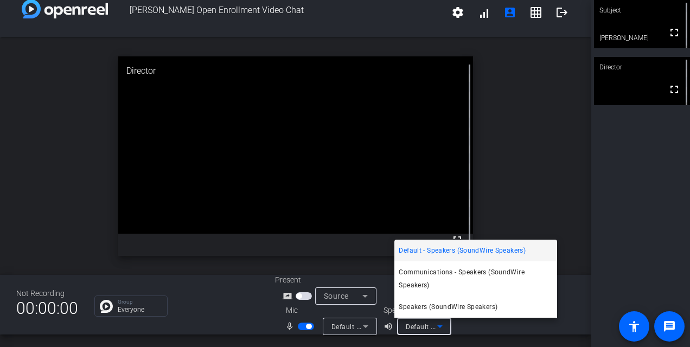
click at [462, 325] on div at bounding box center [345, 173] width 690 height 347
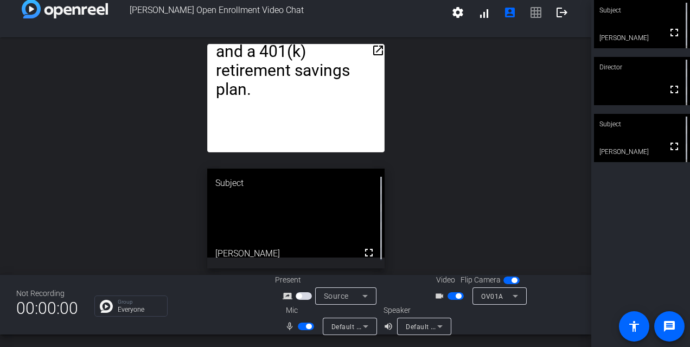
click at [651, 18] on div "Subject" at bounding box center [642, 10] width 96 height 21
click at [645, 21] on video at bounding box center [642, 25] width 95 height 48
click at [454, 17] on mat-icon "settings" at bounding box center [457, 12] width 13 height 13
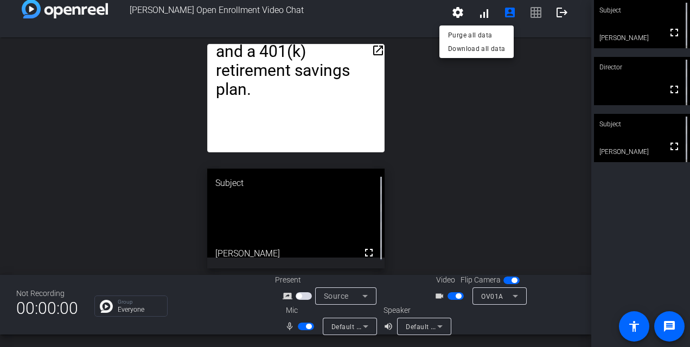
click at [482, 16] on div at bounding box center [345, 173] width 690 height 347
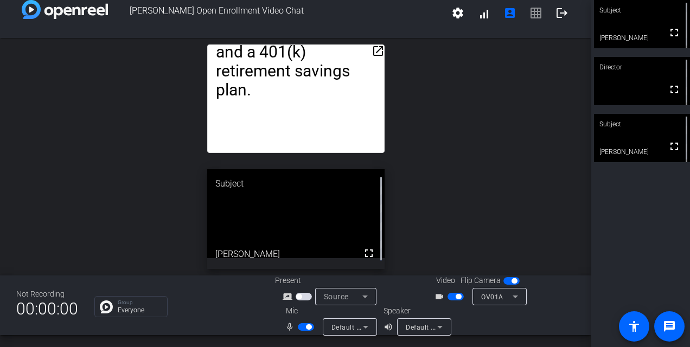
click at [482, 16] on span at bounding box center [484, 13] width 26 height 26
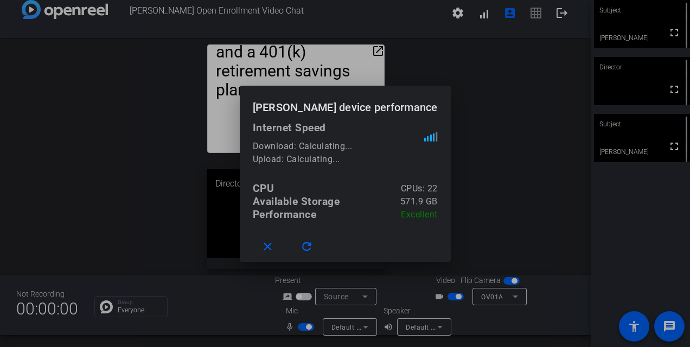
click at [501, 77] on div at bounding box center [345, 173] width 690 height 347
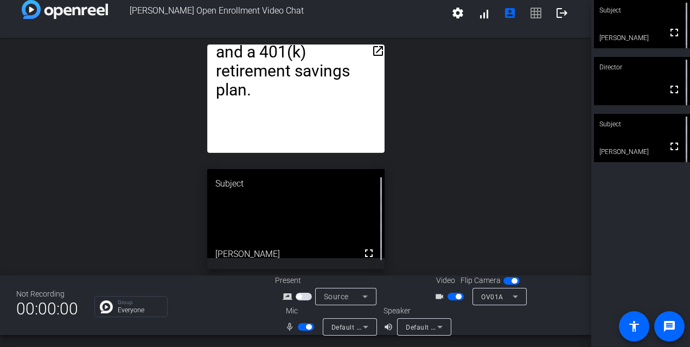
click at [531, 17] on span "settings signal_cellular_alt account_box grid_on logout" at bounding box center [510, 13] width 130 height 26
click at [507, 14] on mat-icon "account_box" at bounding box center [509, 13] width 13 height 13
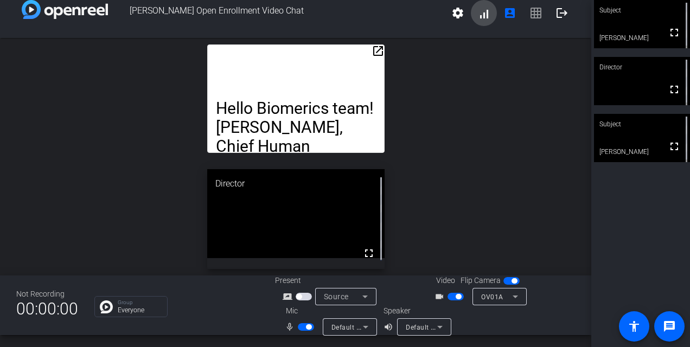
click at [480, 18] on span at bounding box center [484, 13] width 26 height 26
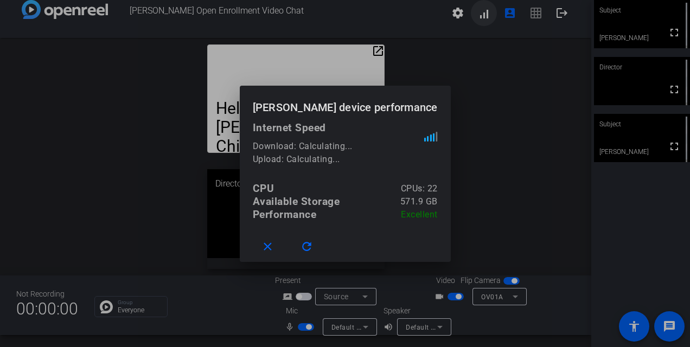
click at [480, 18] on div at bounding box center [345, 173] width 690 height 347
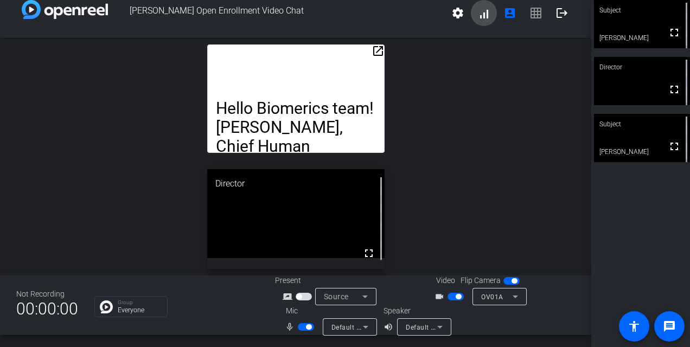
click at [480, 18] on span at bounding box center [484, 13] width 26 height 26
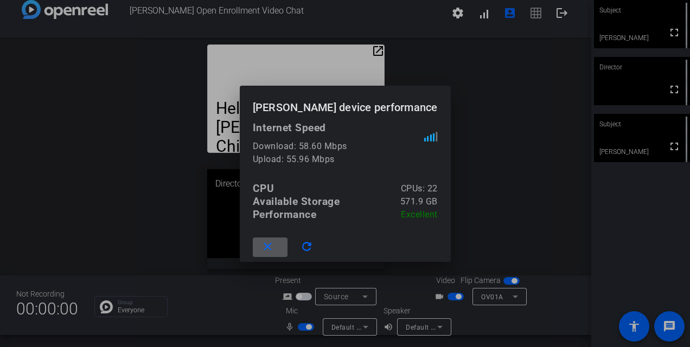
click at [455, 13] on div at bounding box center [345, 173] width 690 height 347
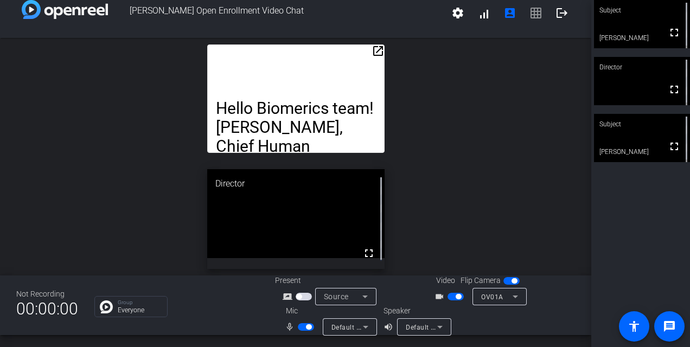
click at [455, 13] on mat-icon "settings" at bounding box center [457, 13] width 13 height 13
click at [523, 138] on div at bounding box center [345, 173] width 690 height 347
drag, startPoint x: 622, startPoint y: 35, endPoint x: 627, endPoint y: 26, distance: 10.0
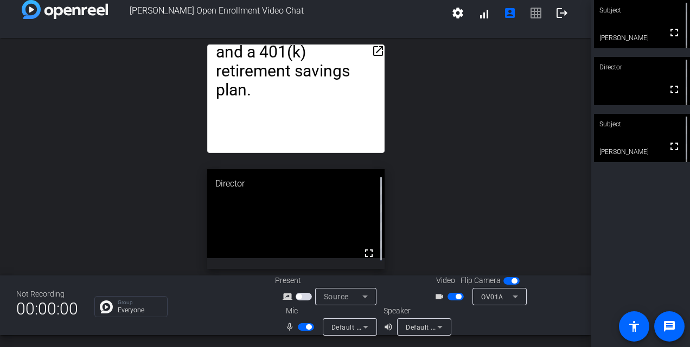
click at [372, 49] on mat-icon "open_in_new" at bounding box center [378, 50] width 13 height 13
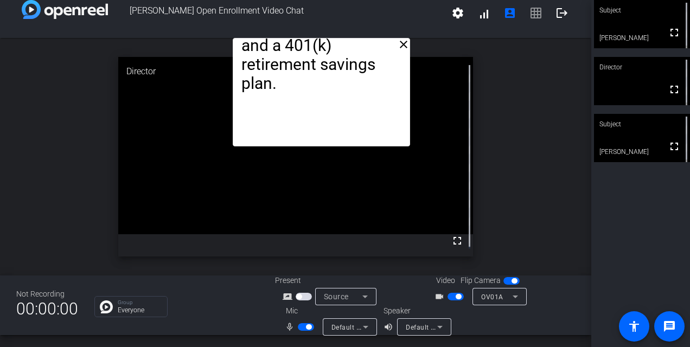
drag, startPoint x: 284, startPoint y: 53, endPoint x: 310, endPoint y: -58, distance: 113.0
click at [310, 0] on html "Accessibility Screen-Reader Guide, Feedback, and Issue Reporting | New window B…" at bounding box center [345, 173] width 690 height 347
click at [400, 49] on mat-icon "close" at bounding box center [403, 44] width 13 height 13
